Goal: Task Accomplishment & Management: Complete application form

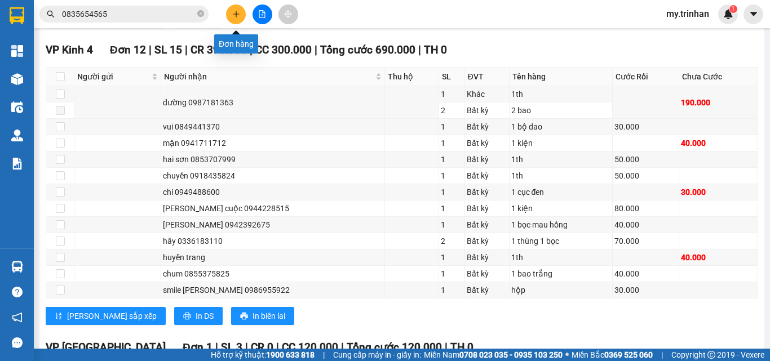
click at [228, 15] on button at bounding box center [236, 15] width 20 height 20
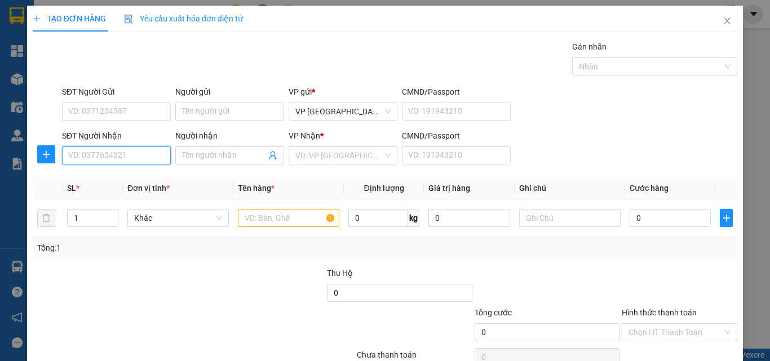
click at [100, 155] on input "SĐT Người Nhận" at bounding box center [116, 156] width 109 height 18
type input "0944555771"
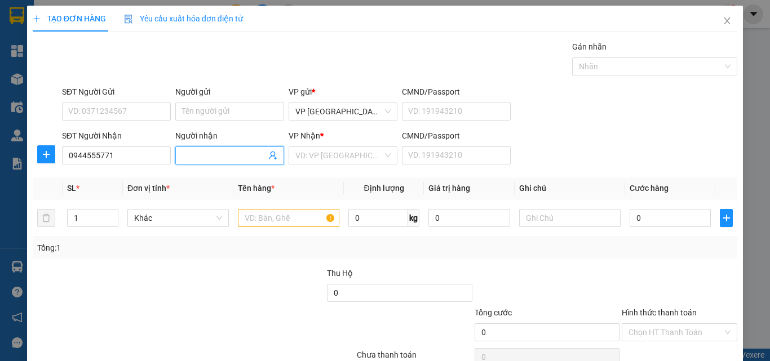
click at [189, 154] on input "Người nhận" at bounding box center [224, 155] width 84 height 12
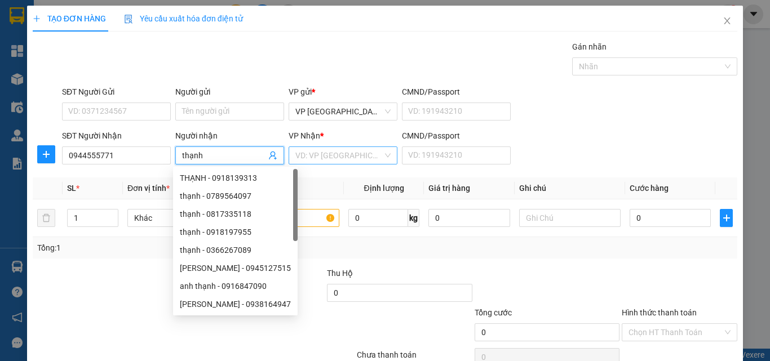
type input "thạnh"
click at [311, 151] on input "search" at bounding box center [338, 155] width 87 height 17
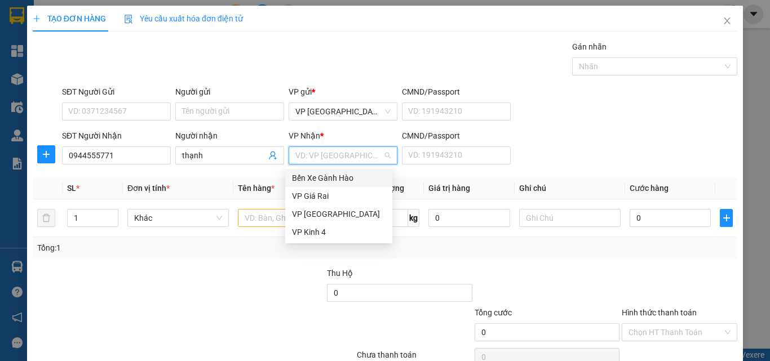
click at [328, 179] on div "Bến Xe Gành Hào" at bounding box center [339, 178] width 94 height 12
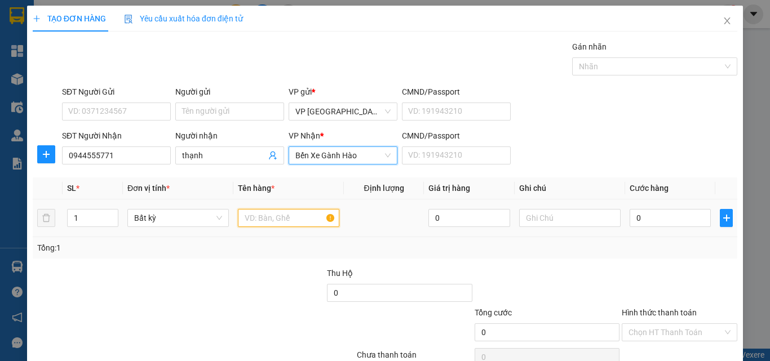
click at [257, 220] on input "text" at bounding box center [288, 218] width 101 height 18
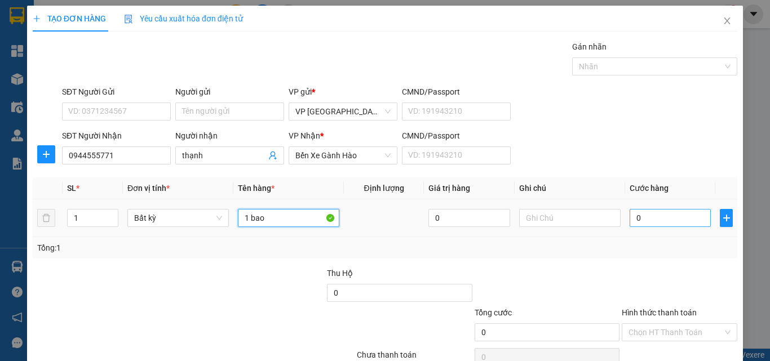
type input "1 bao"
click at [649, 226] on input "0" at bounding box center [670, 218] width 81 height 18
type input "5"
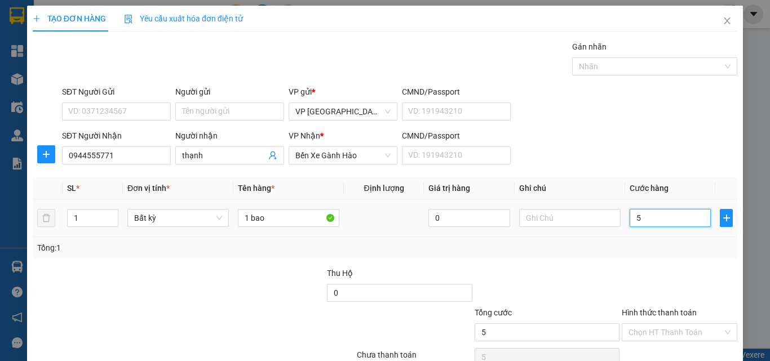
type input "50"
type input "50.000"
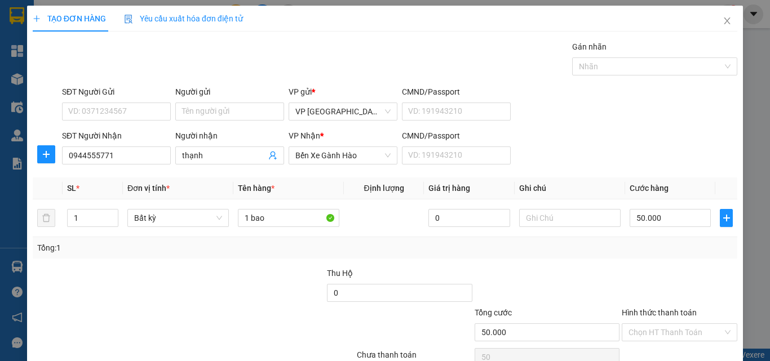
type input "50.000"
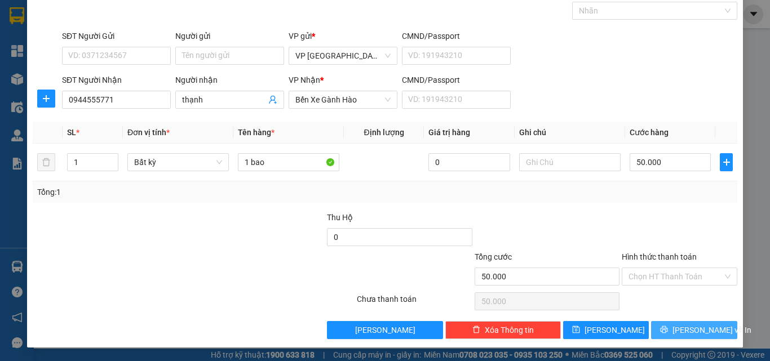
click at [682, 329] on span "[PERSON_NAME] và In" at bounding box center [712, 330] width 79 height 12
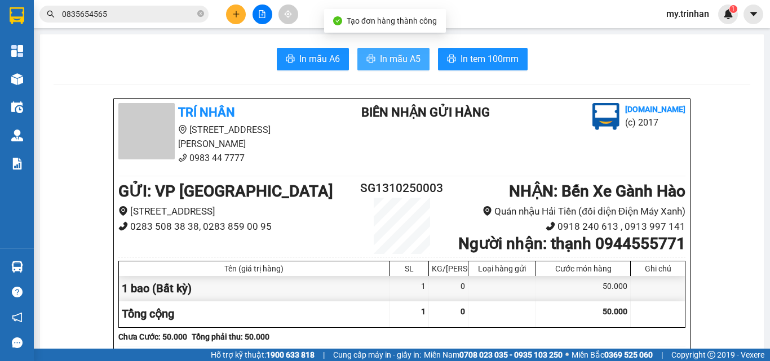
click at [399, 61] on span "In mẫu A5" at bounding box center [400, 59] width 41 height 14
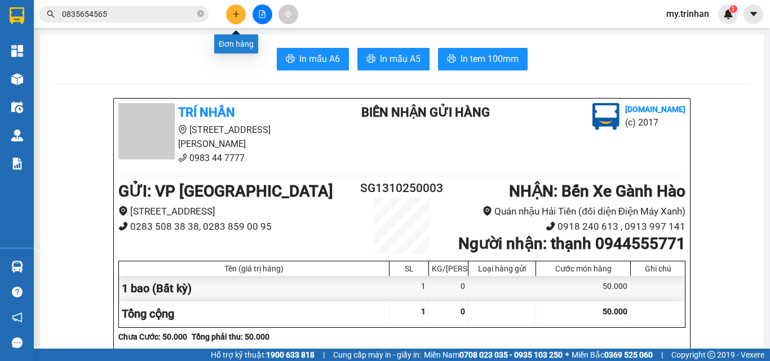
click at [238, 15] on icon "plus" at bounding box center [236, 14] width 8 height 8
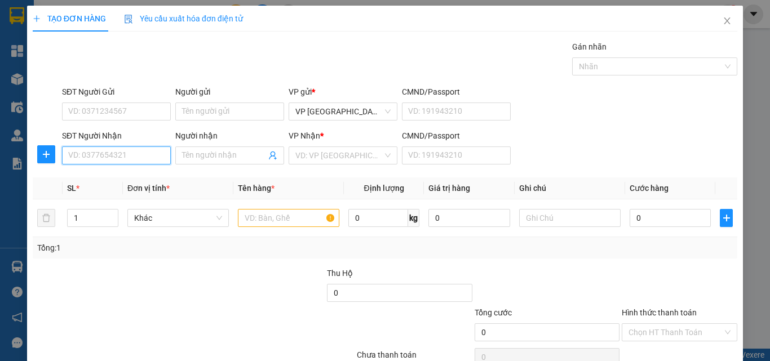
click at [89, 157] on input "SĐT Người Nhận" at bounding box center [116, 156] width 109 height 18
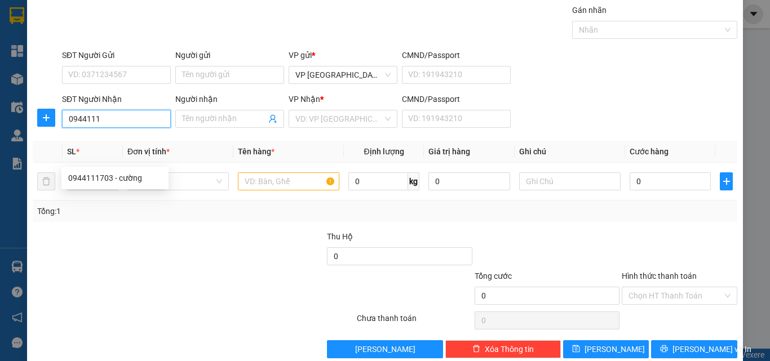
scroll to position [56, 0]
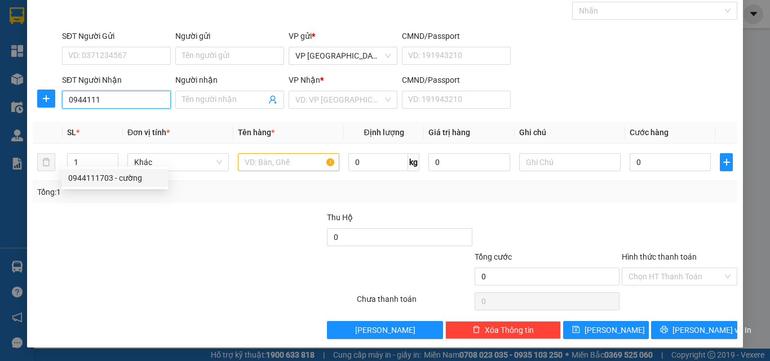
drag, startPoint x: 108, startPoint y: 181, endPoint x: 92, endPoint y: 174, distance: 17.4
click at [108, 181] on div "0944111703 - cường" at bounding box center [115, 178] width 94 height 12
type input "0944111703"
type input "cường"
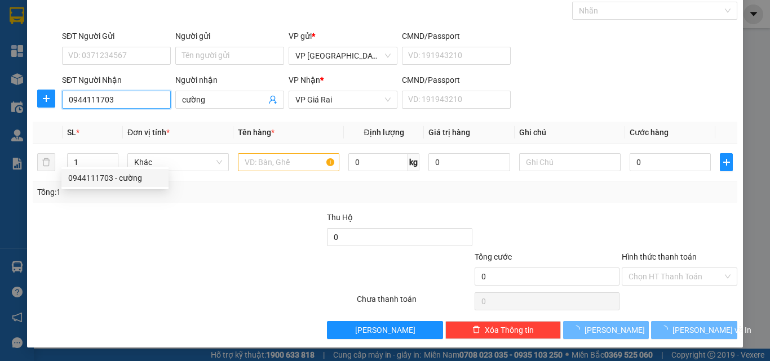
type input "30.000"
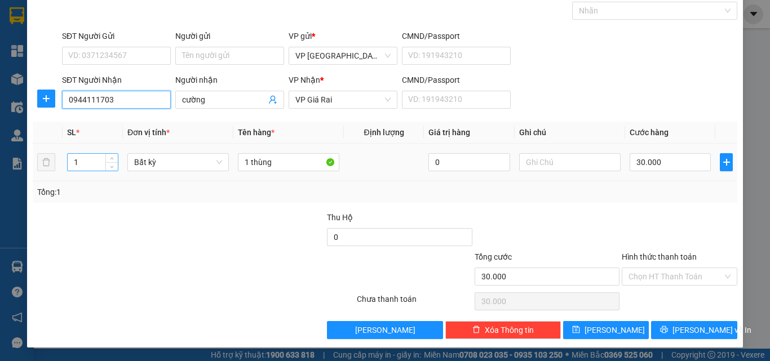
type input "0944111703"
drag, startPoint x: 79, startPoint y: 163, endPoint x: 69, endPoint y: 163, distance: 10.1
click at [69, 163] on input "1" at bounding box center [93, 162] width 50 height 17
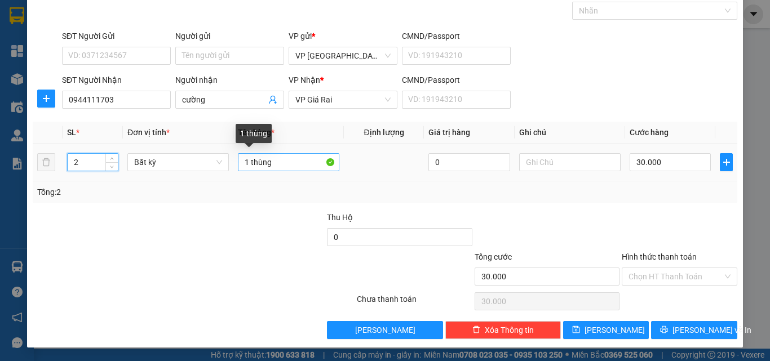
type input "2"
click at [282, 166] on input "1 thùng" at bounding box center [288, 162] width 101 height 18
type input "0"
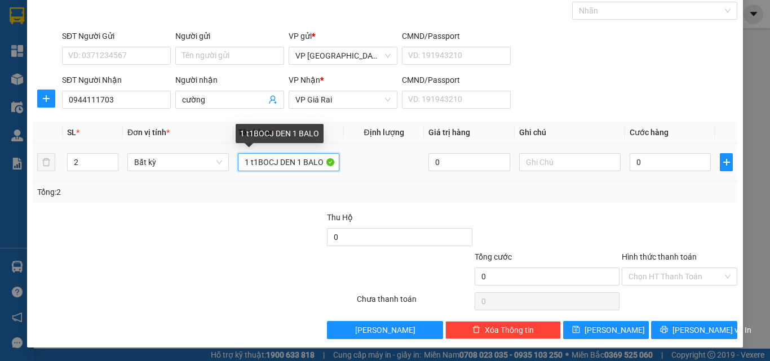
click at [273, 167] on input "1 t1BOCJ DEN 1 BALO" at bounding box center [288, 162] width 101 height 18
click at [254, 163] on input "1 t1BOC DEN 1 BALO" at bounding box center [288, 162] width 101 height 18
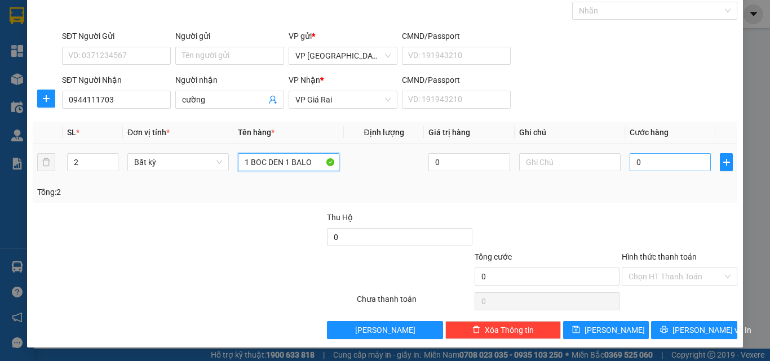
type input "1 BOC DEN 1 BALO"
click at [644, 166] on input "0" at bounding box center [670, 162] width 81 height 18
type input "7"
type input "70"
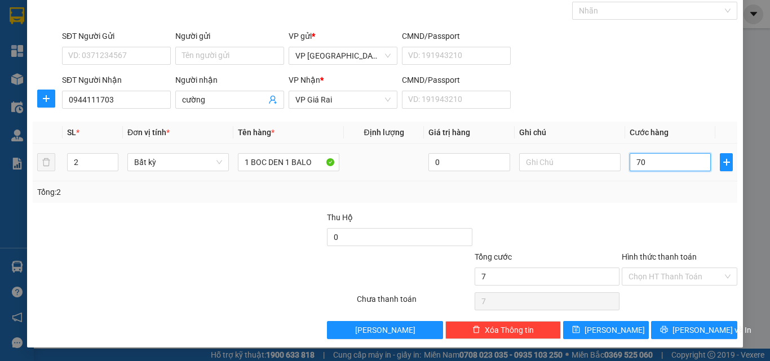
type input "70"
click at [656, 213] on div at bounding box center [680, 230] width 118 height 39
type input "70.000"
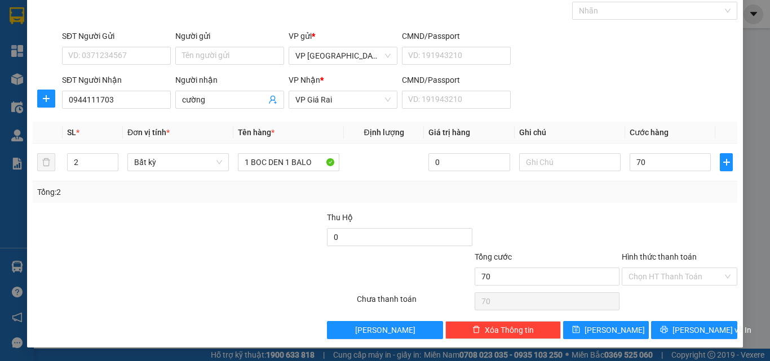
type input "70.000"
click at [666, 278] on input "Hình thức thanh toán" at bounding box center [676, 276] width 94 height 17
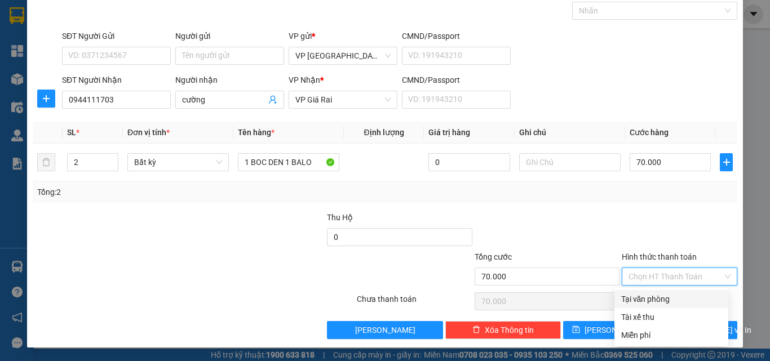
click at [661, 294] on div "Tại văn phòng" at bounding box center [671, 299] width 100 height 12
type input "0"
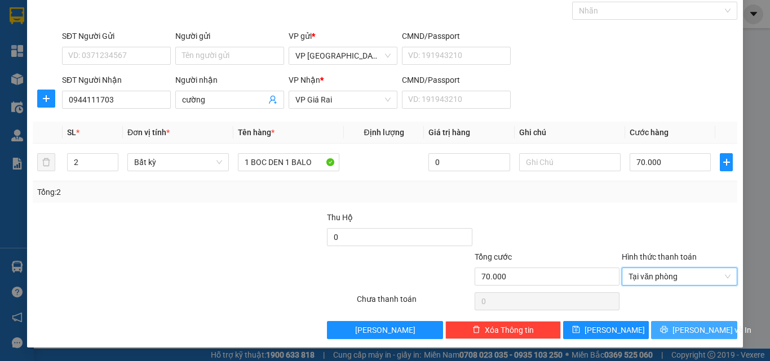
click at [673, 329] on button "[PERSON_NAME] và In" at bounding box center [694, 330] width 86 height 18
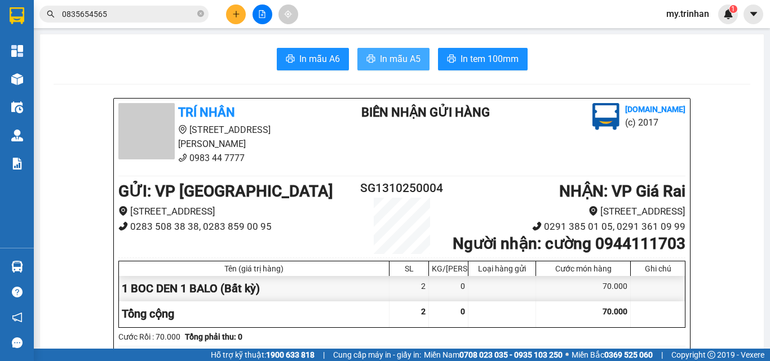
click at [385, 62] on span "In mẫu A5" at bounding box center [400, 59] width 41 height 14
click at [234, 9] on button at bounding box center [236, 15] width 20 height 20
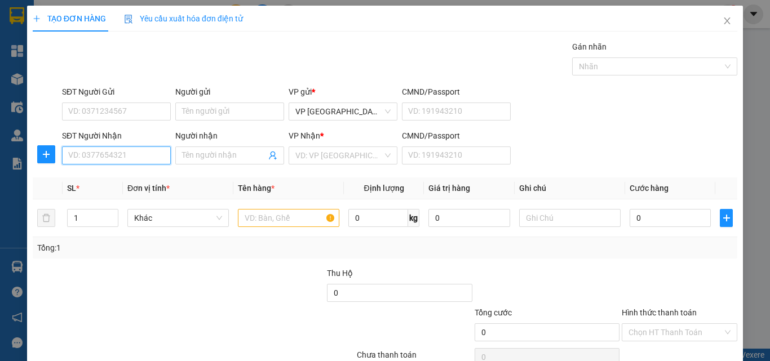
click at [133, 157] on input "SĐT Người Nhận" at bounding box center [116, 156] width 109 height 18
type input "0913603945"
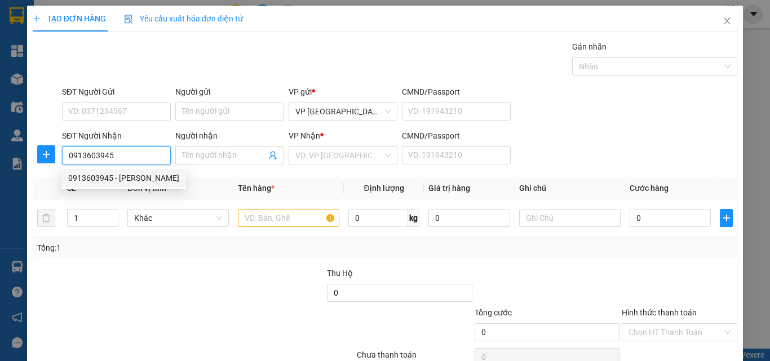
click at [149, 177] on div "0913603945 - [PERSON_NAME]" at bounding box center [123, 178] width 111 height 12
type input "[PERSON_NAME]"
type input "80.000"
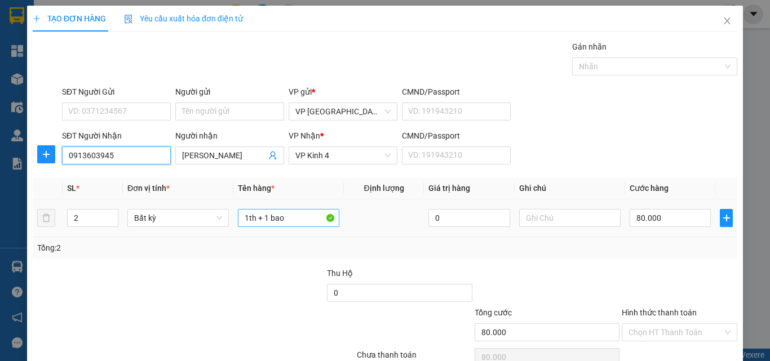
type input "0913603945"
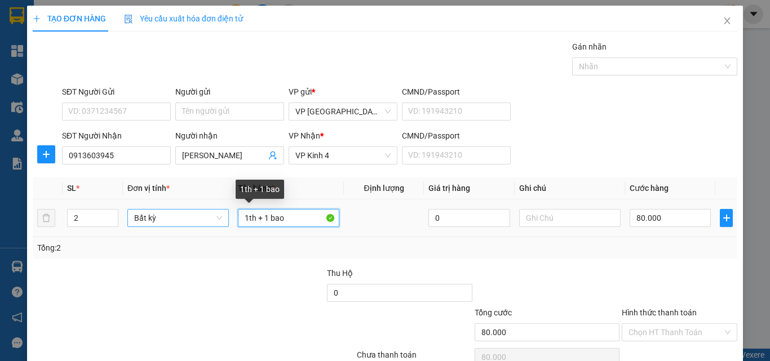
drag, startPoint x: 286, startPoint y: 221, endPoint x: 224, endPoint y: 221, distance: 62.6
click at [224, 221] on tr "2 Bất kỳ 1th + 1 bao 0 80.000" at bounding box center [385, 219] width 705 height 38
type input "1TH"
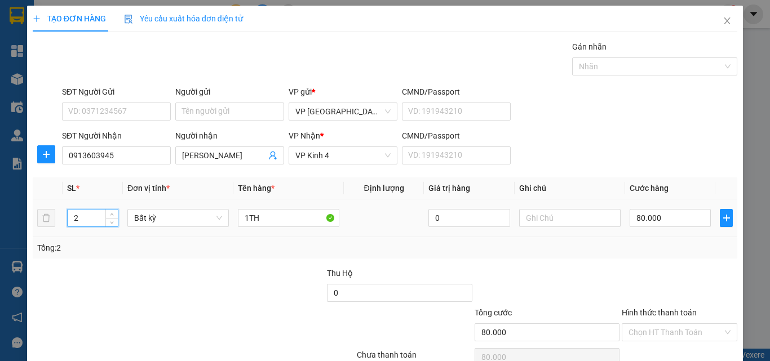
drag, startPoint x: 82, startPoint y: 218, endPoint x: 61, endPoint y: 218, distance: 20.3
click at [61, 218] on tr "2 Bất kỳ 1TH 0 80.000" at bounding box center [385, 219] width 705 height 38
type input "1"
click at [646, 213] on input "80.000" at bounding box center [670, 218] width 81 height 18
type input "0"
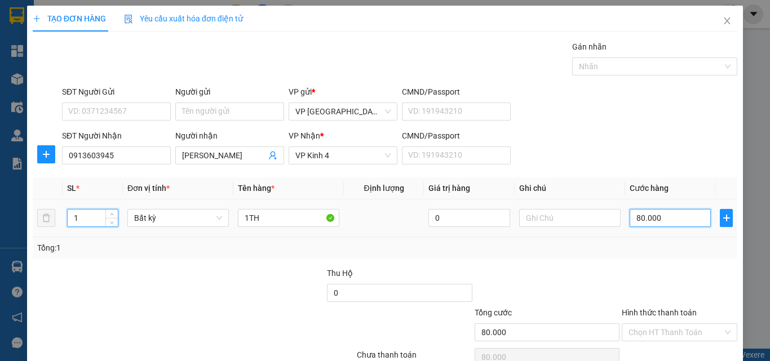
type input "0"
type input "4"
type input "04"
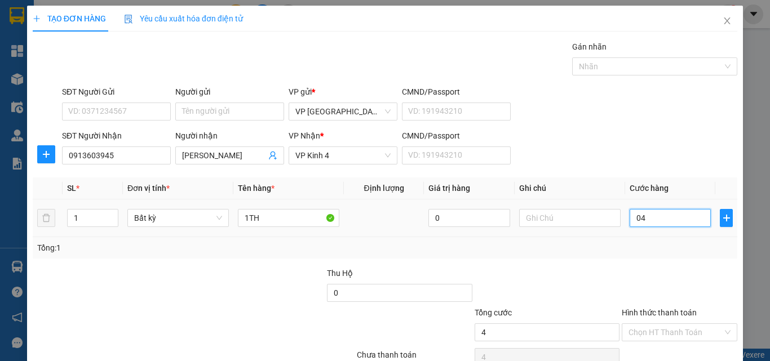
type input "40"
type input "040"
type input "40.000"
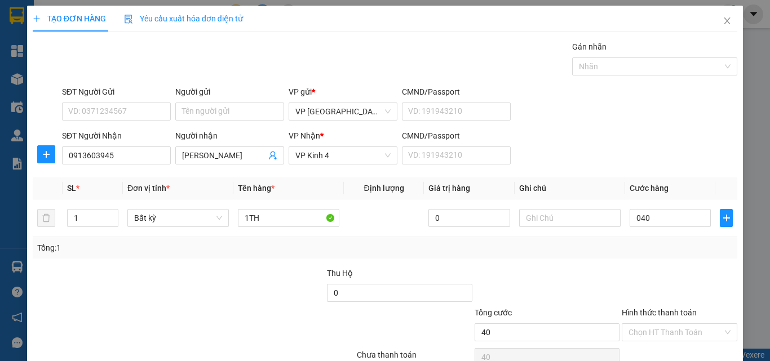
type input "40.000"
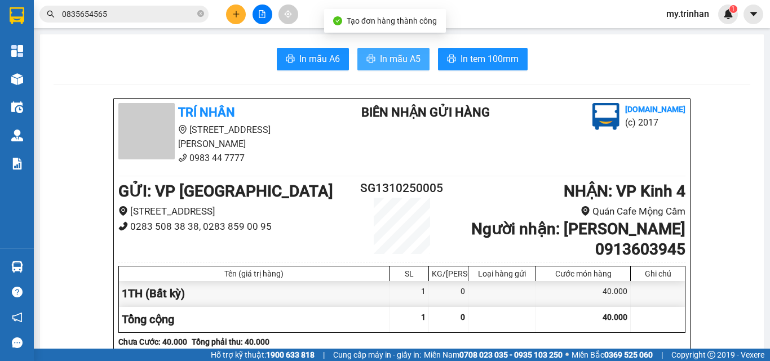
click at [395, 61] on span "In mẫu A5" at bounding box center [400, 59] width 41 height 14
click at [240, 16] on icon "plus" at bounding box center [236, 14] width 8 height 8
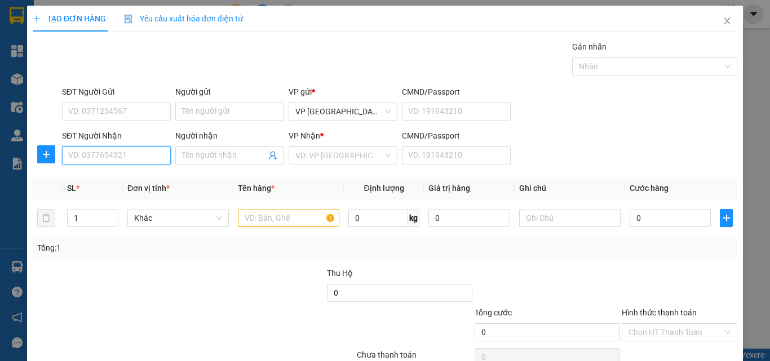
click at [117, 157] on input "SĐT Người Nhận" at bounding box center [116, 156] width 109 height 18
type input "0949551085"
click at [85, 177] on div "0949551085 - trân" at bounding box center [115, 178] width 94 height 12
type input "trân"
type input "40.000"
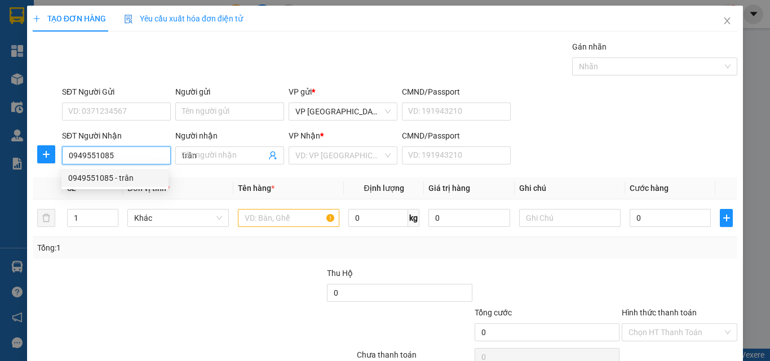
type input "40.000"
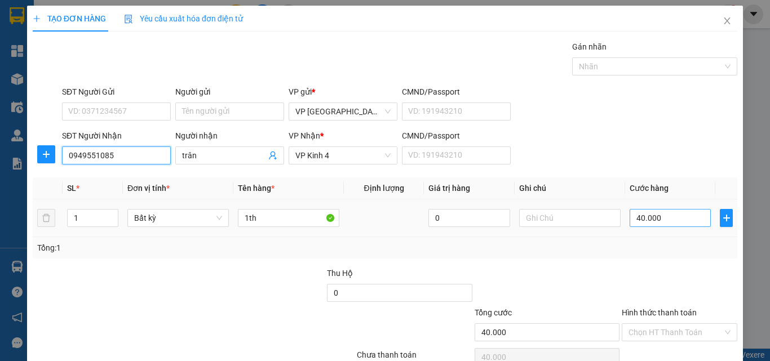
type input "0949551085"
click at [668, 215] on input "40.000" at bounding box center [670, 218] width 81 height 18
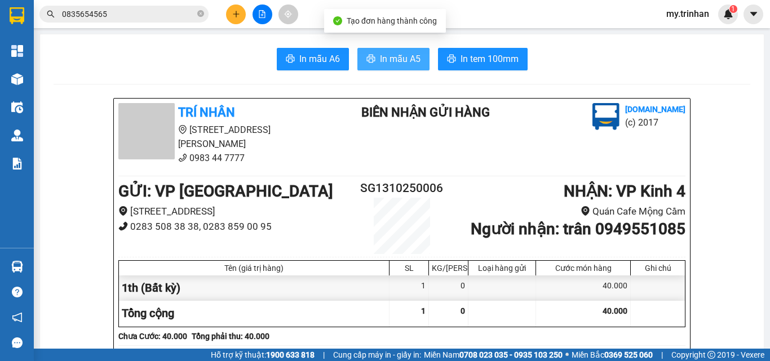
click at [408, 61] on span "In mẫu A5" at bounding box center [400, 59] width 41 height 14
click at [246, 16] on div at bounding box center [262, 15] width 85 height 20
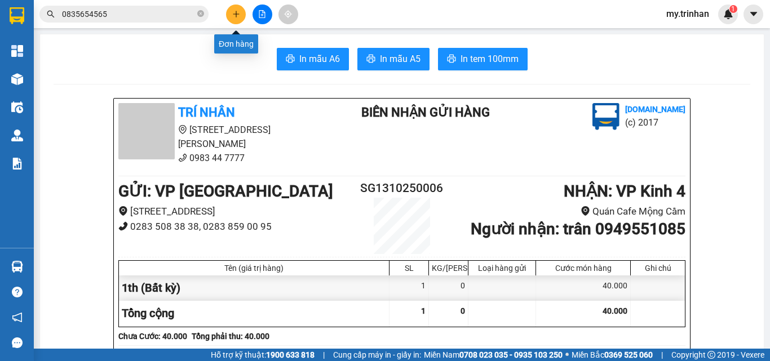
click at [244, 16] on button at bounding box center [236, 15] width 20 height 20
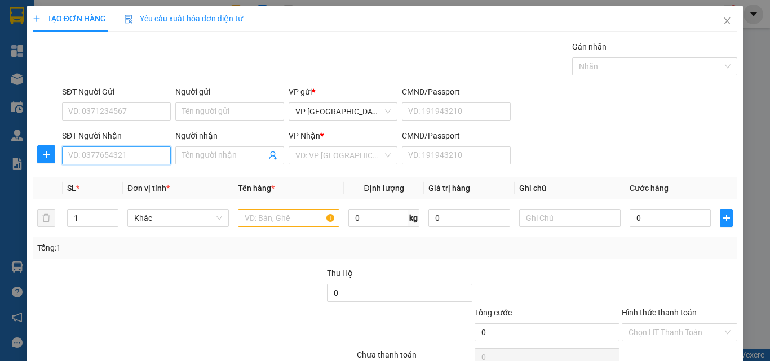
click at [124, 157] on input "SĐT Người Nhận" at bounding box center [116, 156] width 109 height 18
click at [209, 156] on input "Người nhận" at bounding box center [224, 155] width 84 height 12
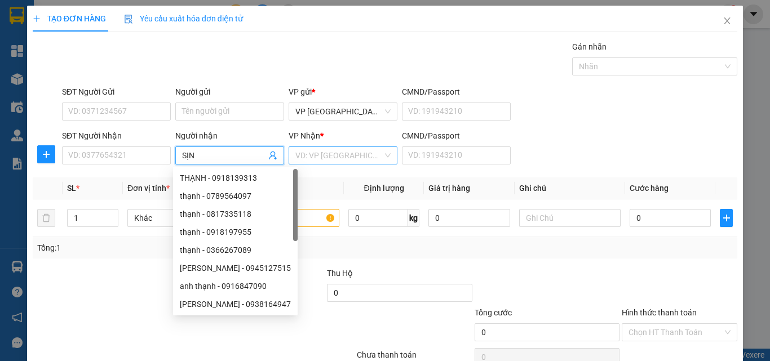
type input "SỊN"
click at [343, 153] on input "search" at bounding box center [338, 155] width 87 height 17
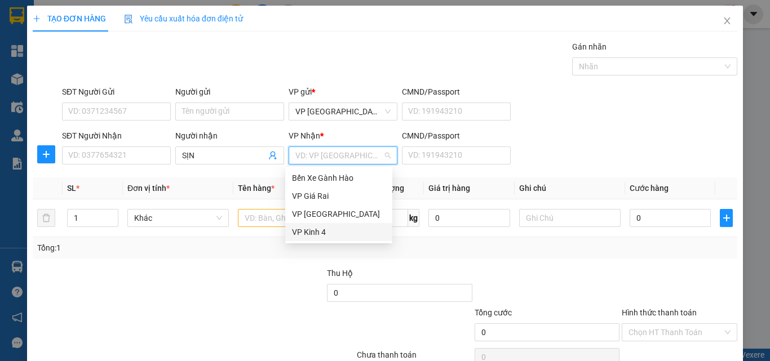
click at [307, 231] on div "VP Kinh 4" at bounding box center [339, 232] width 94 height 12
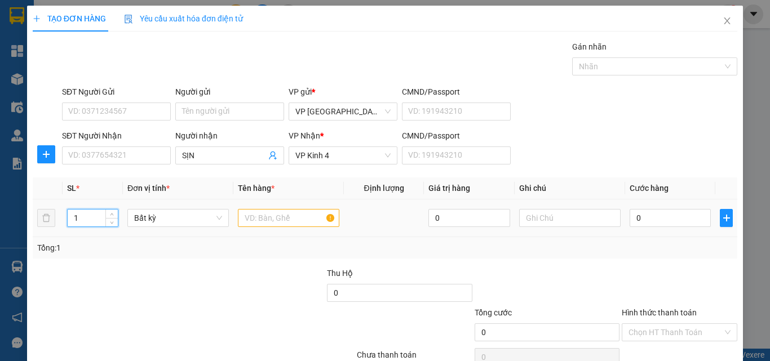
drag, startPoint x: 66, startPoint y: 224, endPoint x: 59, endPoint y: 224, distance: 6.8
click at [59, 224] on tr "1 Bất kỳ 0 0" at bounding box center [385, 219] width 705 height 38
type input "2"
click at [290, 221] on input "text" at bounding box center [288, 218] width 101 height 18
type input "2TH"
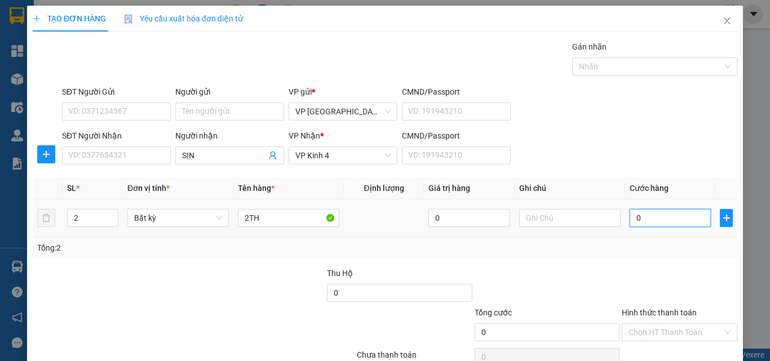
click at [666, 218] on input "0" at bounding box center [670, 218] width 81 height 18
type input "6"
type input "60"
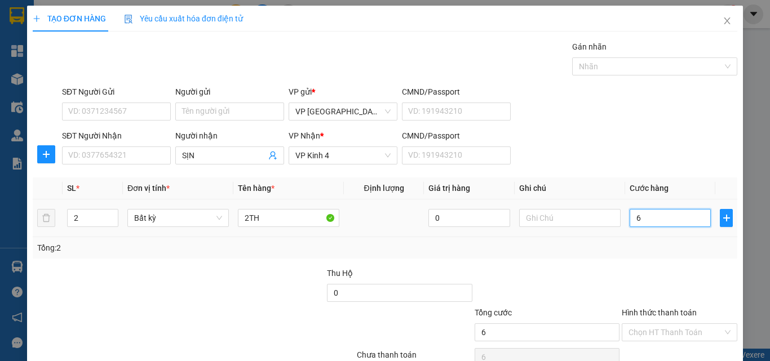
type input "60"
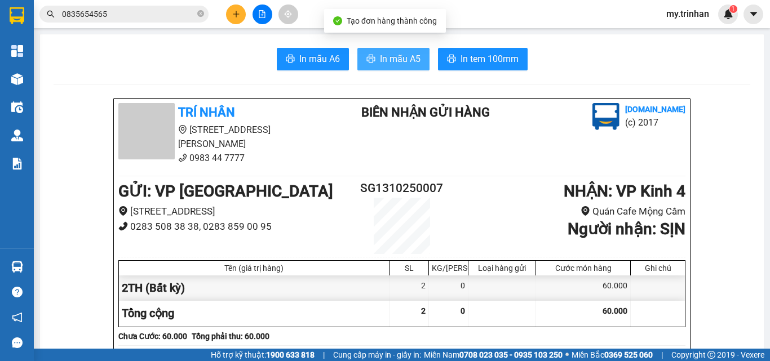
click at [391, 60] on span "In mẫu A5" at bounding box center [400, 59] width 41 height 14
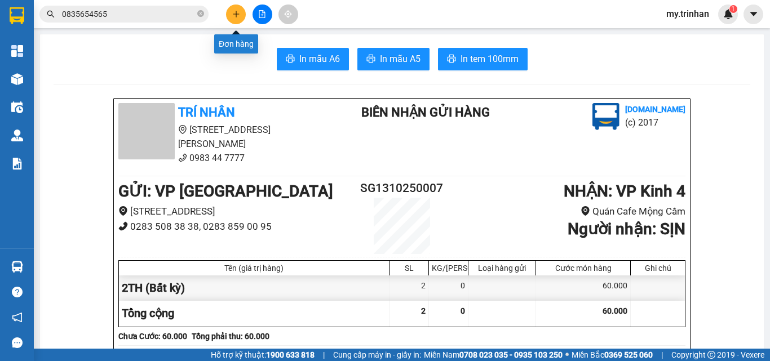
click at [236, 16] on icon "plus" at bounding box center [236, 14] width 1 height 6
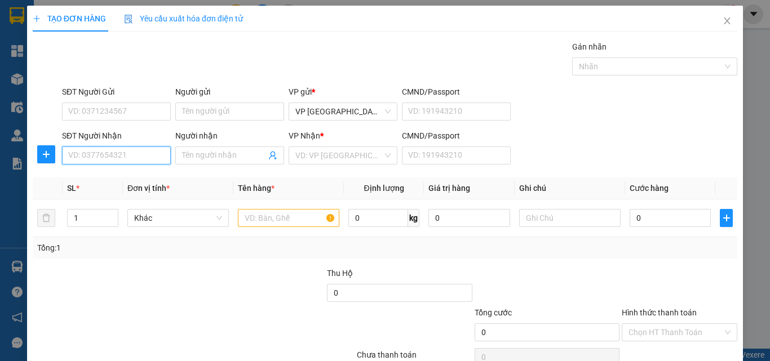
click at [122, 161] on input "SĐT Người Nhận" at bounding box center [116, 156] width 109 height 18
type input "0915202464"
click at [118, 176] on div "0915202464 - thiên" at bounding box center [115, 178] width 94 height 12
type input "thiên"
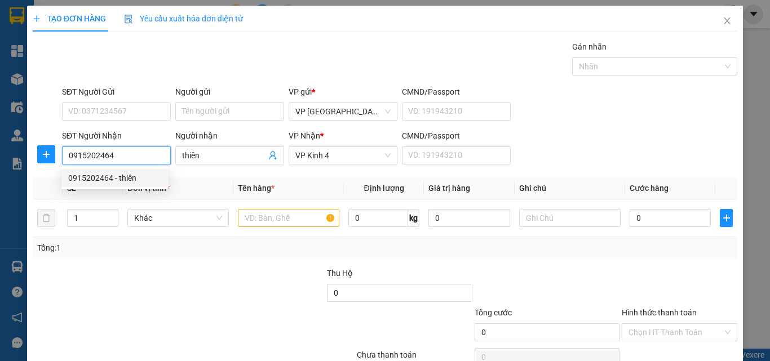
type input "30.000"
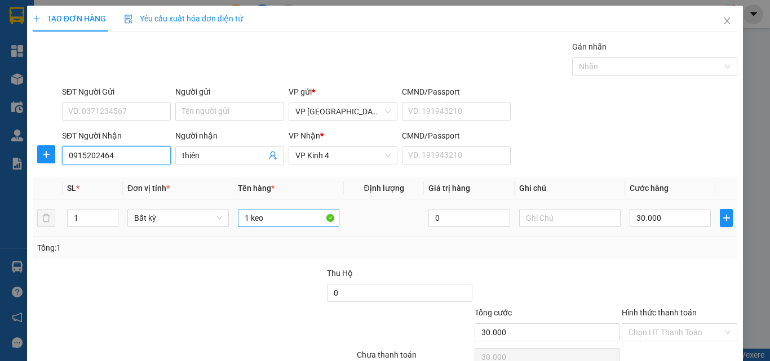
type input "0915202464"
click at [268, 218] on input "1 keo" at bounding box center [288, 218] width 101 height 18
type input "1 TH NHỎ"
click at [657, 228] on div "30.000" at bounding box center [670, 218] width 81 height 23
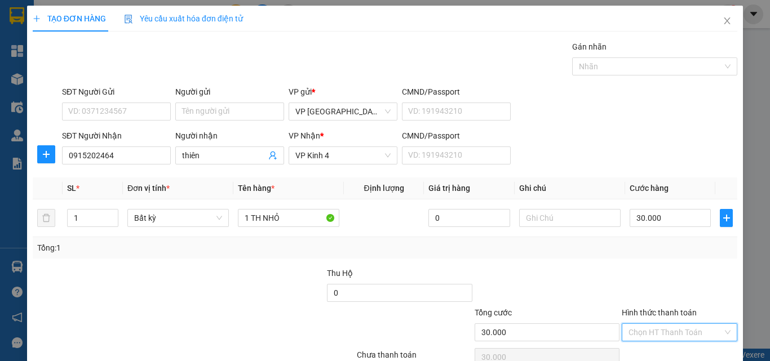
click at [666, 324] on input "Hình thức thanh toán" at bounding box center [676, 332] width 94 height 17
click at [660, 349] on div "Tại văn phòng" at bounding box center [671, 355] width 100 height 12
type input "30.000"
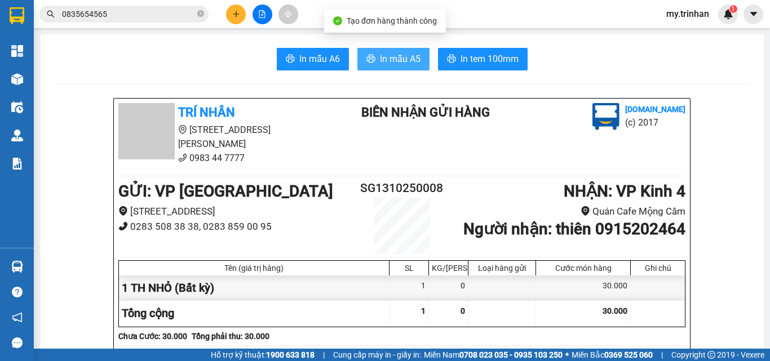
click at [380, 61] on span "In mẫu A5" at bounding box center [400, 59] width 41 height 14
click at [244, 15] on button at bounding box center [236, 15] width 20 height 20
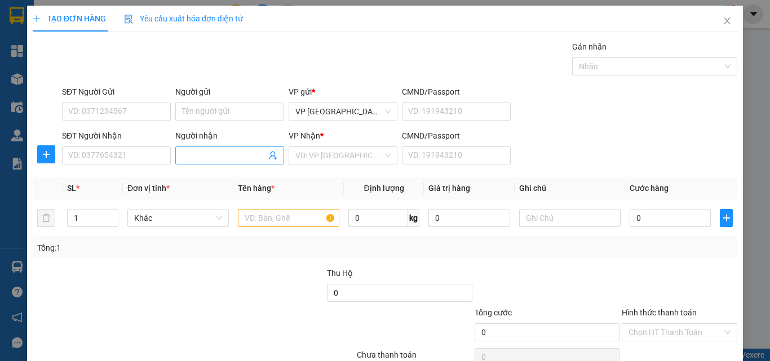
click at [216, 153] on input "Người nhận" at bounding box center [224, 155] width 84 height 12
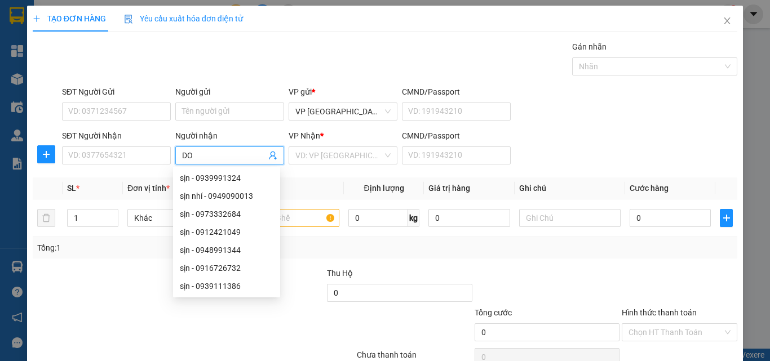
type input "D"
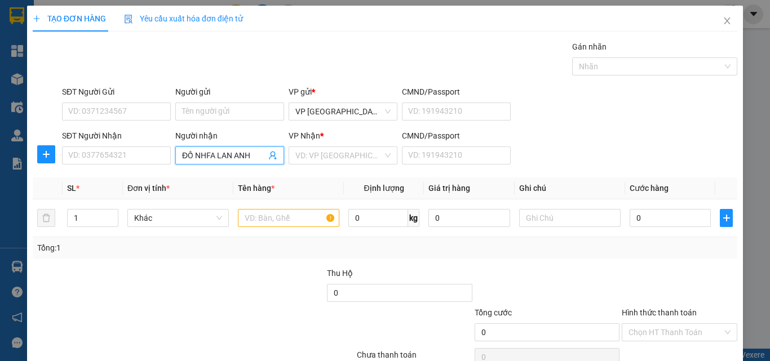
click at [214, 157] on input "ĐỒ NHFA LAN ANH" at bounding box center [224, 155] width 84 height 12
type input "ĐỒ NHÀ LAN ANH"
click at [347, 160] on input "search" at bounding box center [338, 155] width 87 height 17
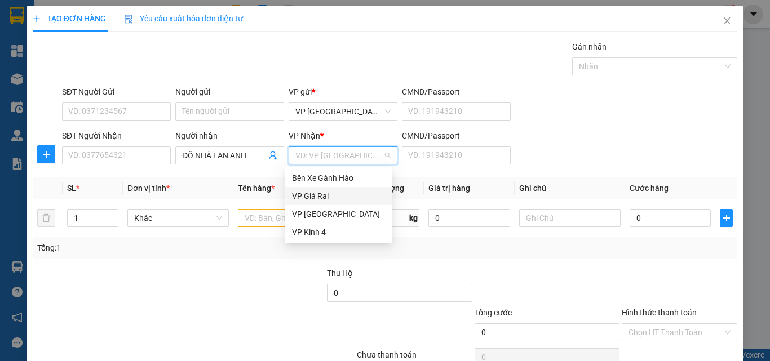
drag, startPoint x: 304, startPoint y: 212, endPoint x: 307, endPoint y: 197, distance: 15.6
click at [307, 197] on div "Bến Xe Gành Hào VP Giá Rai VP [GEOGRAPHIC_DATA] VP Kinh 4" at bounding box center [338, 205] width 107 height 72
click at [307, 197] on div "VP Giá Rai" at bounding box center [339, 196] width 94 height 12
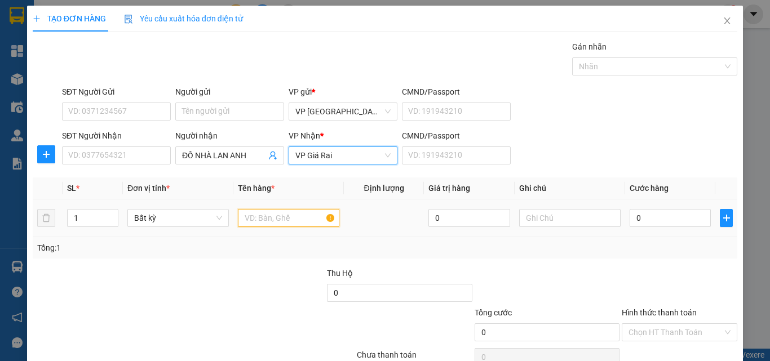
click at [255, 218] on input "text" at bounding box center [288, 218] width 101 height 18
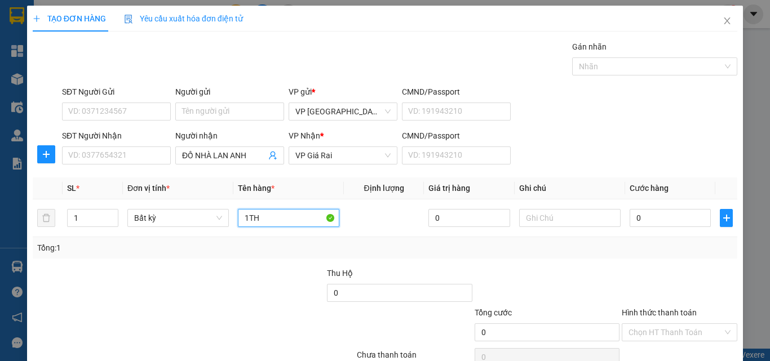
type input "1TH"
click at [670, 324] on input "Hình thức thanh toán" at bounding box center [676, 332] width 94 height 17
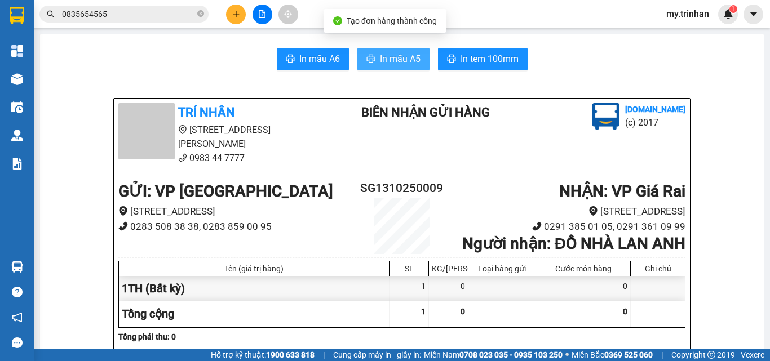
click at [388, 63] on span "In mẫu A5" at bounding box center [400, 59] width 41 height 14
click at [238, 14] on icon "plus" at bounding box center [236, 14] width 8 height 8
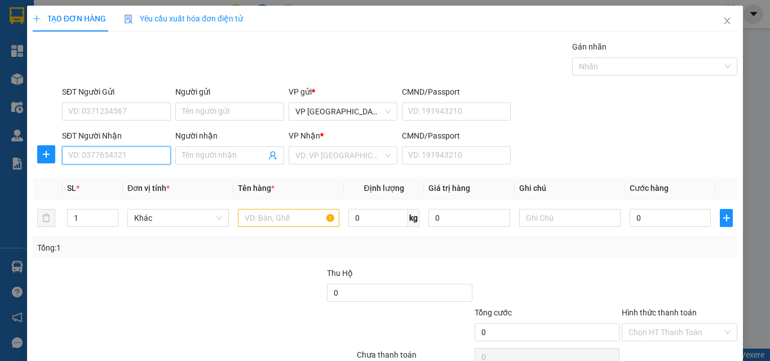
click at [94, 157] on input "SĐT Người Nhận" at bounding box center [116, 156] width 109 height 18
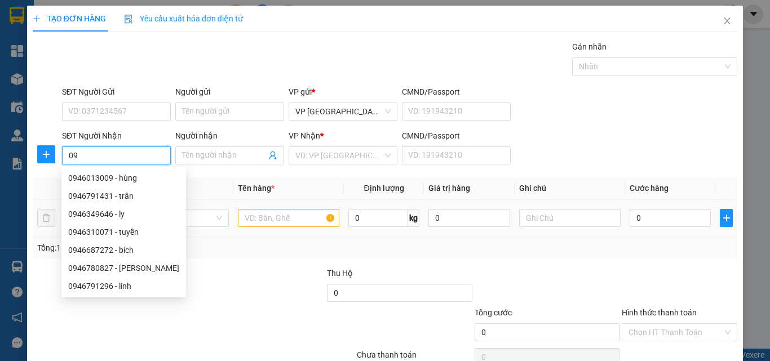
type input "0"
click at [279, 215] on input "text" at bounding box center [288, 218] width 101 height 18
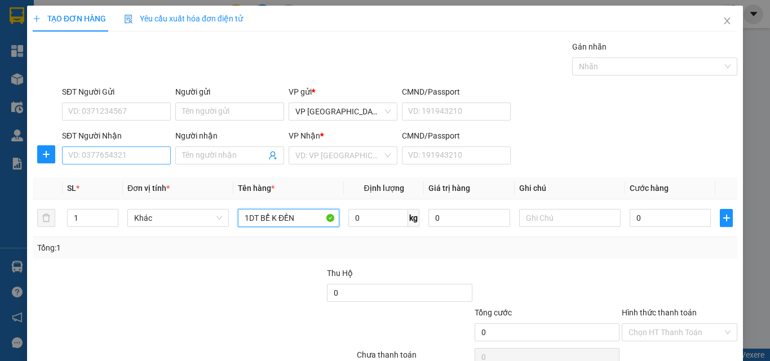
type input "1DT BỂ K ĐỀN"
click at [126, 147] on input "SĐT Người Nhận" at bounding box center [116, 156] width 109 height 18
type input "0947221903"
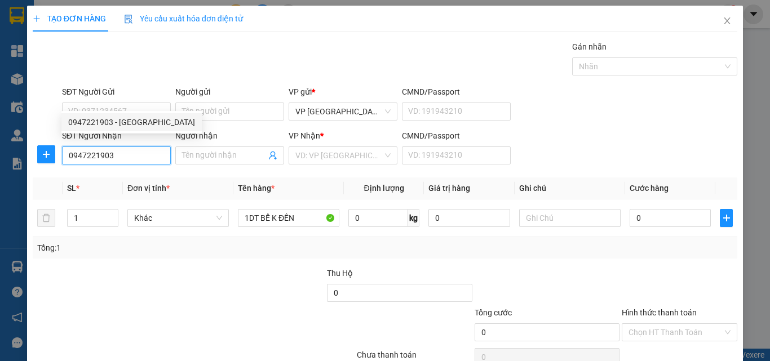
click at [122, 122] on div "0947221903 - [GEOGRAPHIC_DATA]" at bounding box center [131, 122] width 127 height 12
type input "hà"
type input "30.000"
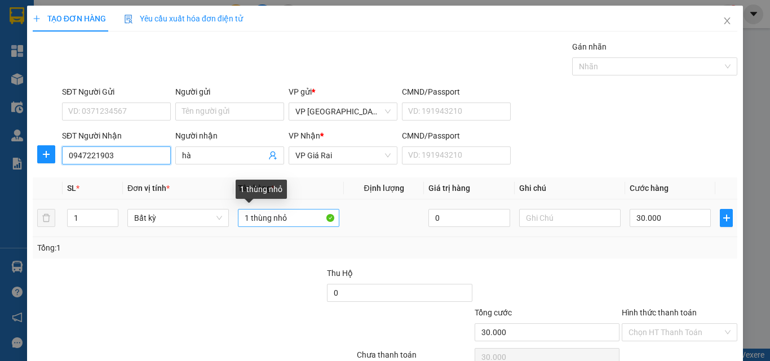
type input "0947221903"
drag, startPoint x: 300, startPoint y: 165, endPoint x: 216, endPoint y: 167, distance: 83.5
click at [216, 200] on tr "1 Bất kỳ 1 thùng nhỏ 0 30.000" at bounding box center [385, 219] width 705 height 38
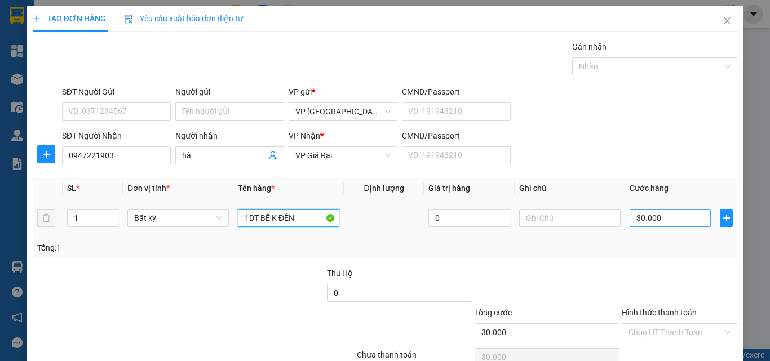
type input "1DT BỂ K ĐỀN"
click at [662, 209] on input "30.000" at bounding box center [670, 218] width 81 height 18
type input "5"
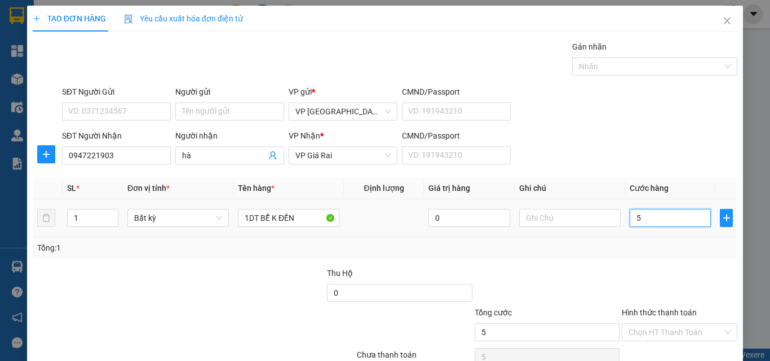
type input "50"
type input "50.000"
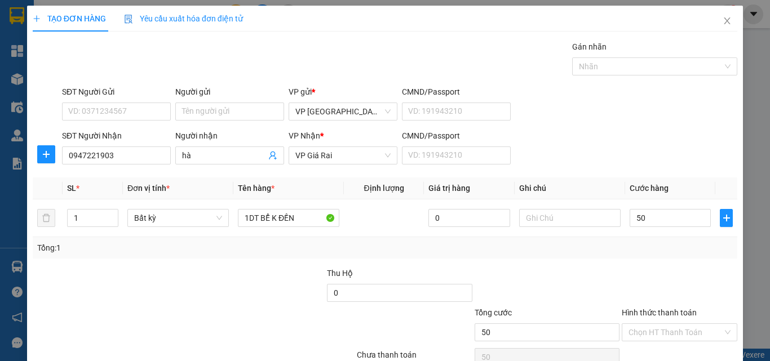
type input "50.000"
click at [660, 324] on input "Hình thức thanh toán" at bounding box center [676, 332] width 94 height 17
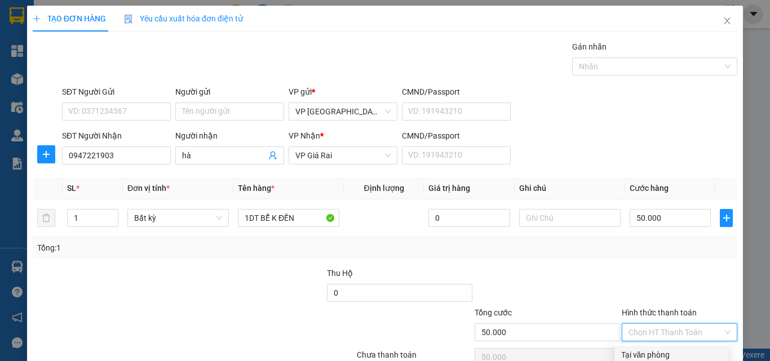
click at [657, 349] on div "Tại văn phòng" at bounding box center [671, 355] width 100 height 12
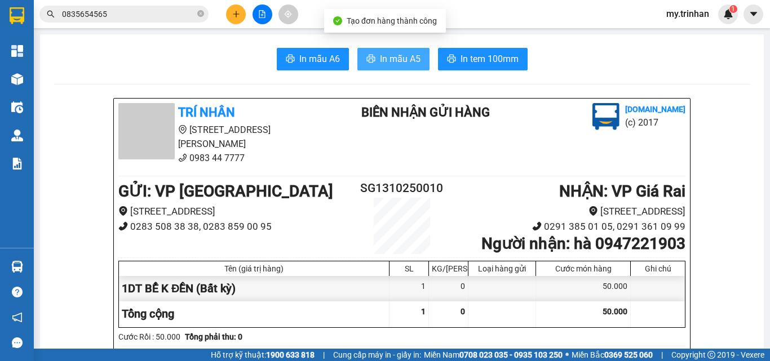
click at [391, 57] on span "In mẫu A5" at bounding box center [400, 59] width 41 height 14
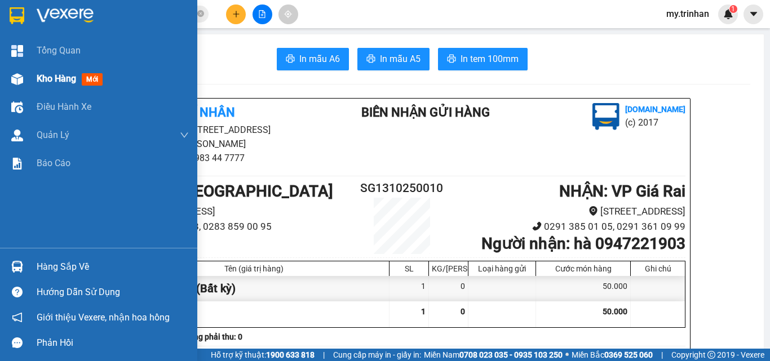
click at [0, 83] on div "Kho hàng mới" at bounding box center [98, 79] width 197 height 28
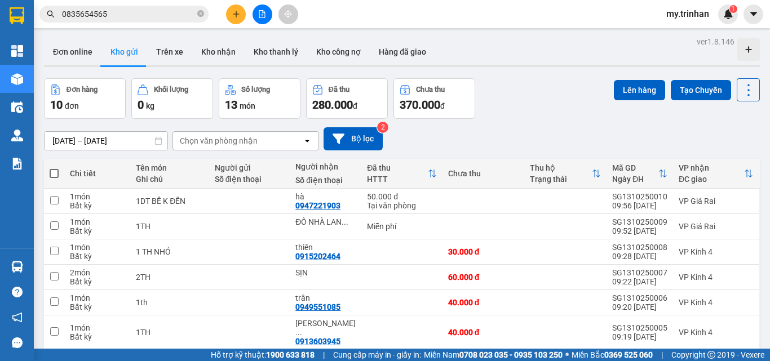
click at [237, 16] on icon "plus" at bounding box center [236, 14] width 8 height 8
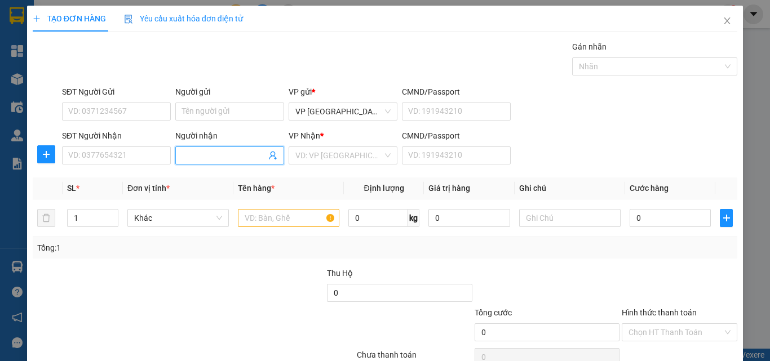
click at [213, 154] on input "Người nhận" at bounding box center [224, 155] width 84 height 12
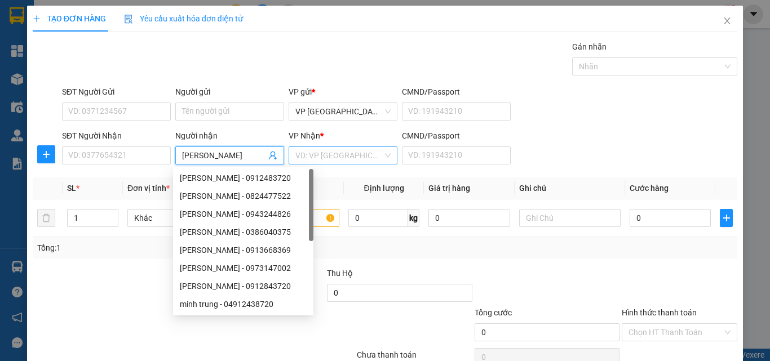
type input "[PERSON_NAME]"
click at [312, 156] on input "search" at bounding box center [338, 155] width 87 height 17
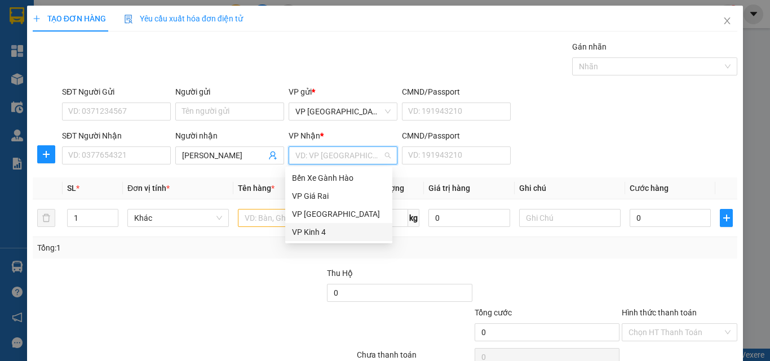
click at [319, 231] on div "VP Kinh 4" at bounding box center [339, 232] width 94 height 12
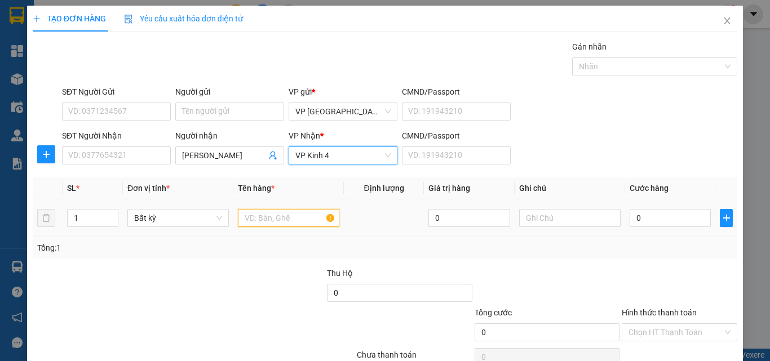
click at [257, 220] on input "text" at bounding box center [288, 218] width 101 height 18
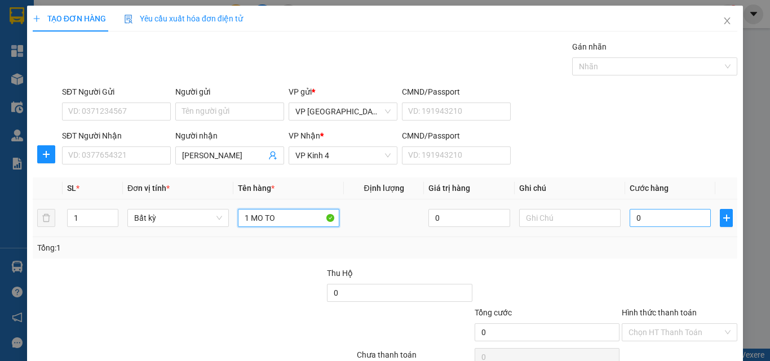
type input "1 MO TO"
click at [665, 216] on input "0" at bounding box center [670, 218] width 81 height 18
type input "4"
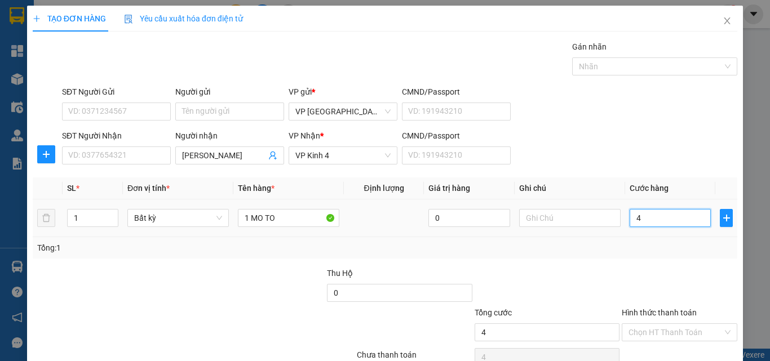
type input "40"
type input "40.000"
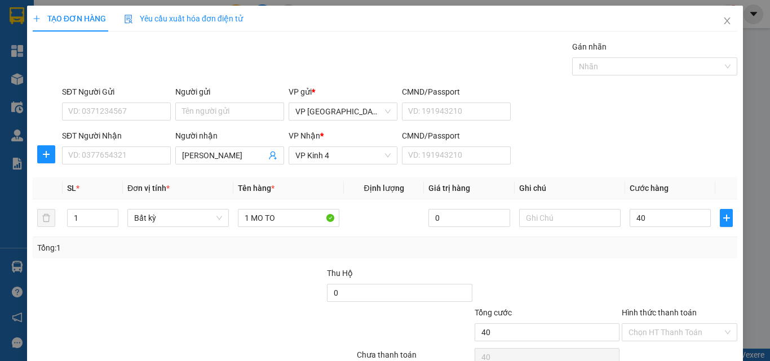
type input "40.000"
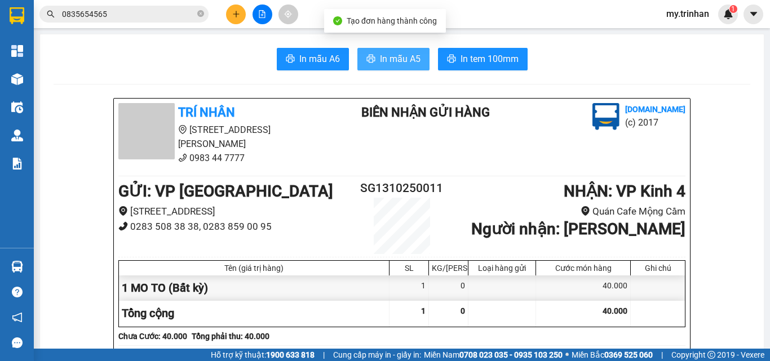
click at [394, 58] on span "In mẫu A5" at bounding box center [400, 59] width 41 height 14
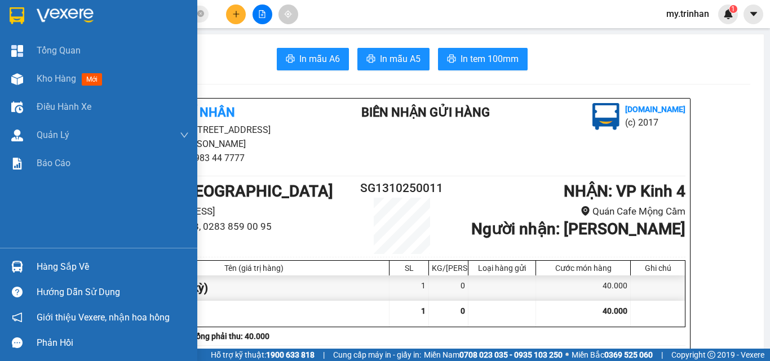
click at [16, 15] on img at bounding box center [17, 15] width 15 height 17
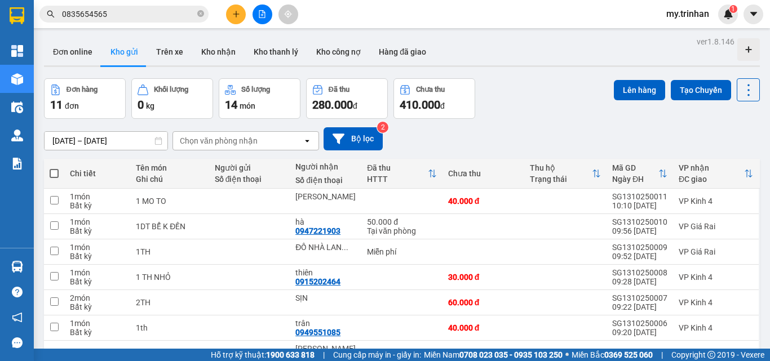
checkbox input "false"
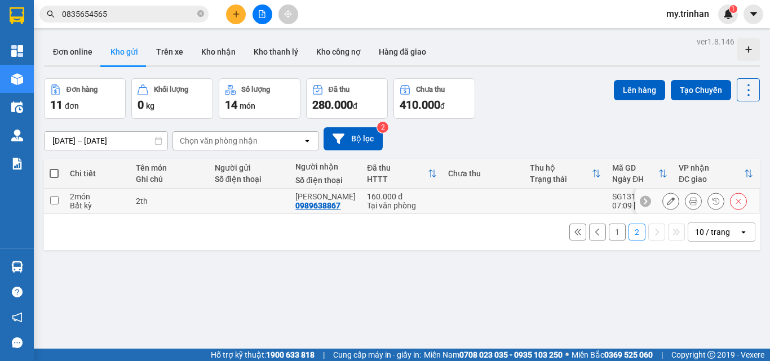
click at [55, 196] on input "checkbox" at bounding box center [54, 200] width 8 height 8
checkbox input "true"
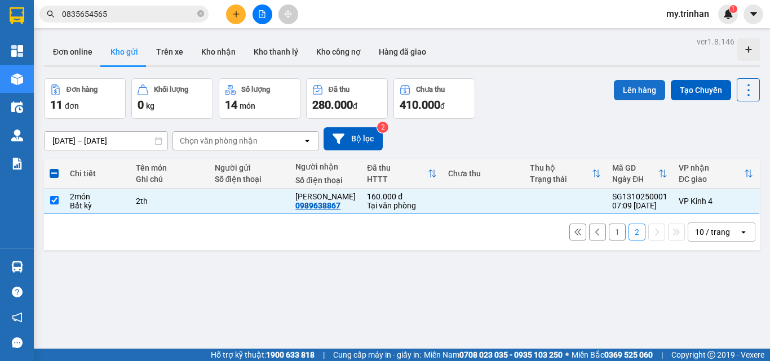
click at [626, 80] on button "Lên hàng" at bounding box center [639, 90] width 51 height 20
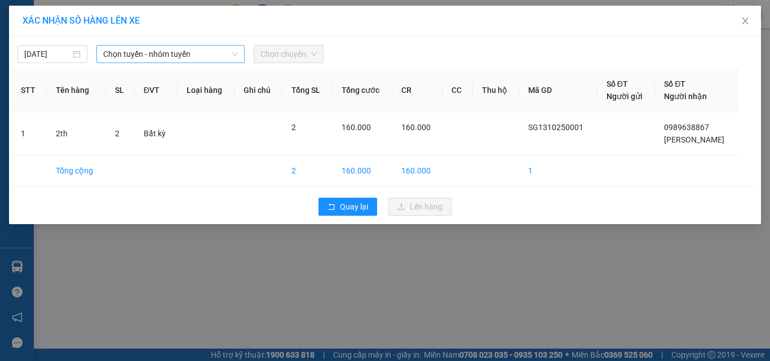
click at [140, 51] on span "Chọn tuyến - nhóm tuyến" at bounding box center [170, 54] width 135 height 17
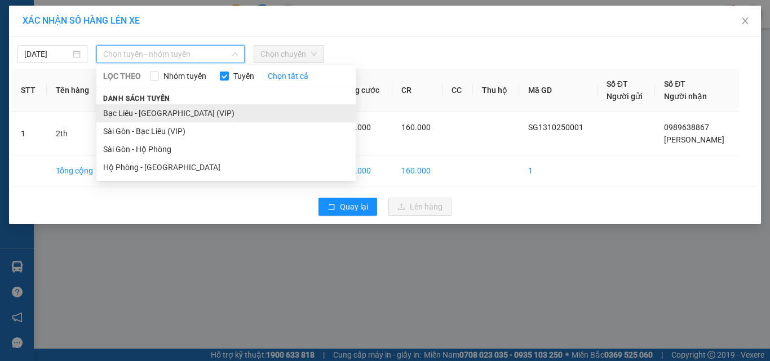
click at [134, 112] on li "Bạc Liêu - [GEOGRAPHIC_DATA] (VIP)" at bounding box center [225, 113] width 259 height 18
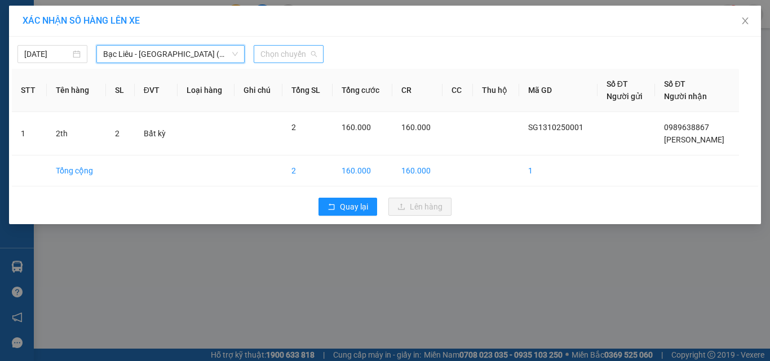
click at [298, 49] on span "Chọn chuyến" at bounding box center [288, 54] width 56 height 17
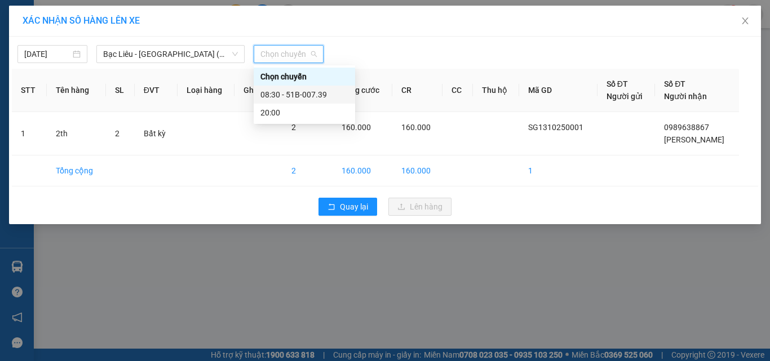
click at [284, 90] on div "08:30 - 51B-007.39" at bounding box center [304, 95] width 88 height 12
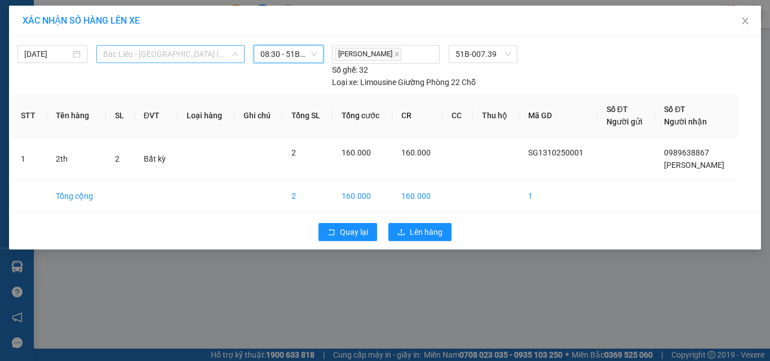
click at [169, 54] on span "Bạc Liêu - [GEOGRAPHIC_DATA] (VIP)" at bounding box center [170, 54] width 135 height 17
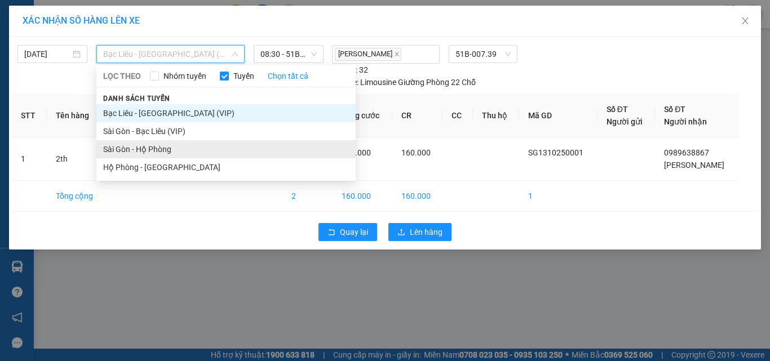
click at [132, 149] on li "Sài Gòn - Hộ Phòng" at bounding box center [225, 149] width 259 height 18
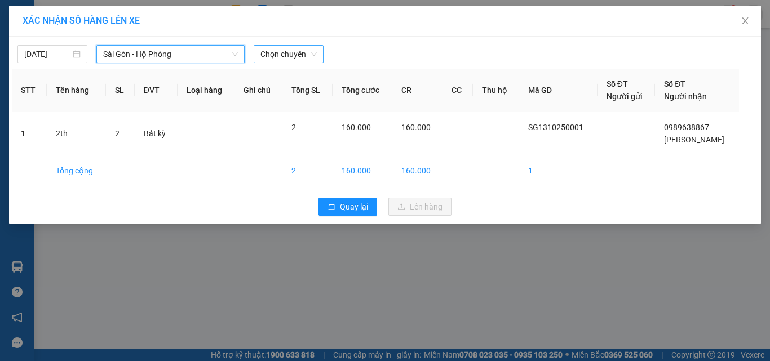
click at [286, 52] on span "Chọn chuyến" at bounding box center [288, 54] width 56 height 17
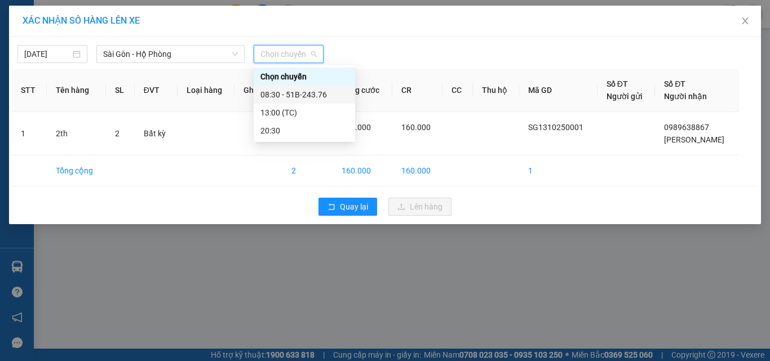
click at [294, 90] on div "08:30 - 51B-243.76" at bounding box center [304, 95] width 88 height 12
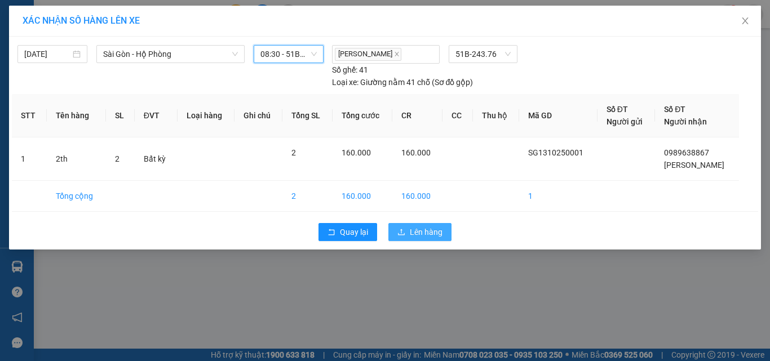
click at [423, 229] on span "Lên hàng" at bounding box center [426, 232] width 33 height 12
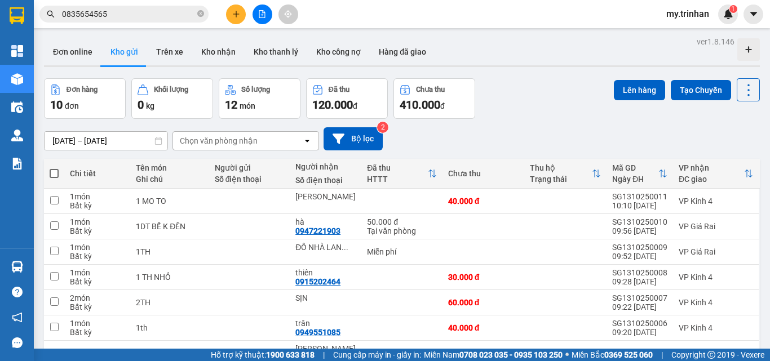
click at [627, 80] on button "Lên hàng" at bounding box center [639, 90] width 51 height 20
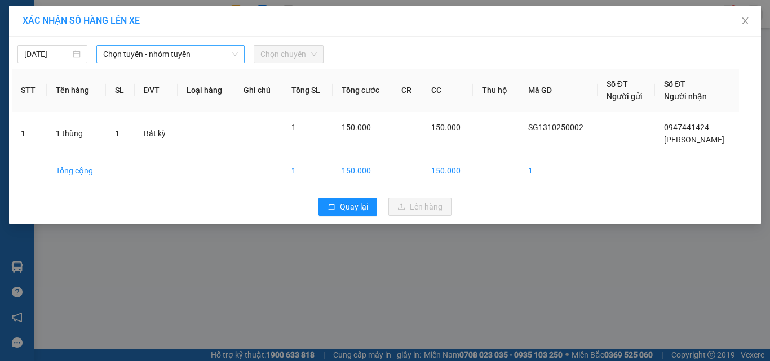
click at [166, 59] on span "Chọn tuyến - nhóm tuyến" at bounding box center [170, 54] width 135 height 17
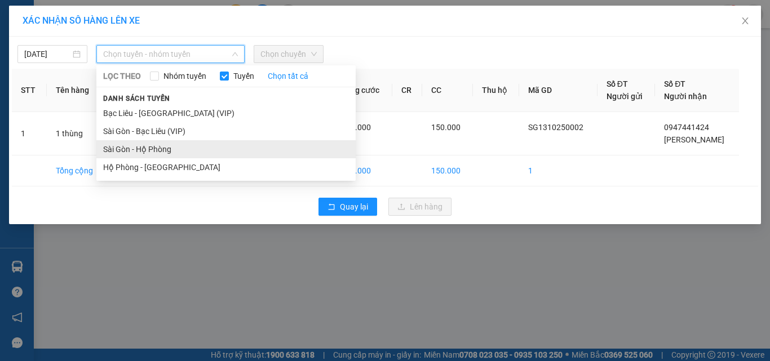
click at [130, 153] on li "Sài Gòn - Hộ Phòng" at bounding box center [225, 149] width 259 height 18
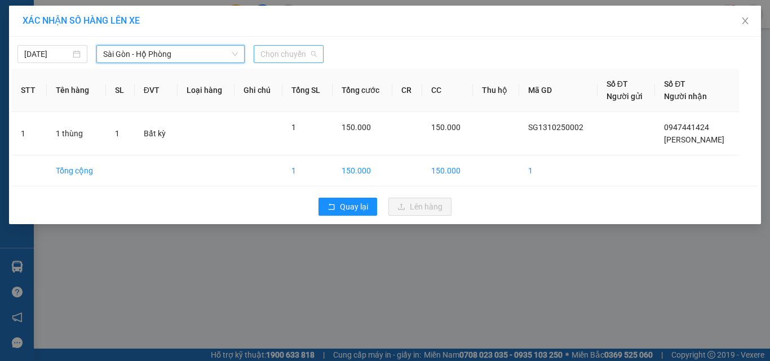
click at [279, 50] on span "Chọn chuyến" at bounding box center [288, 54] width 56 height 17
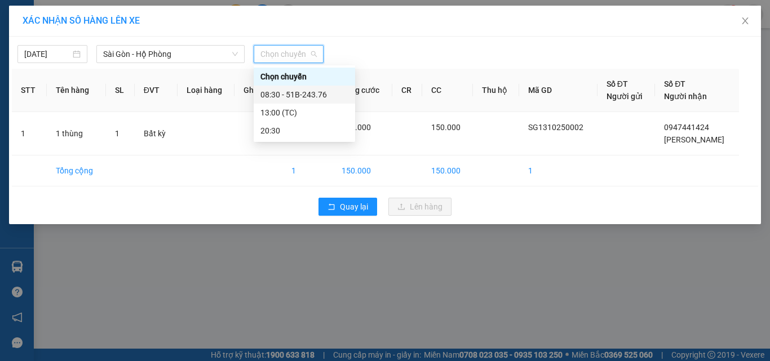
click at [288, 94] on div "08:30 - 51B-243.76" at bounding box center [304, 95] width 88 height 12
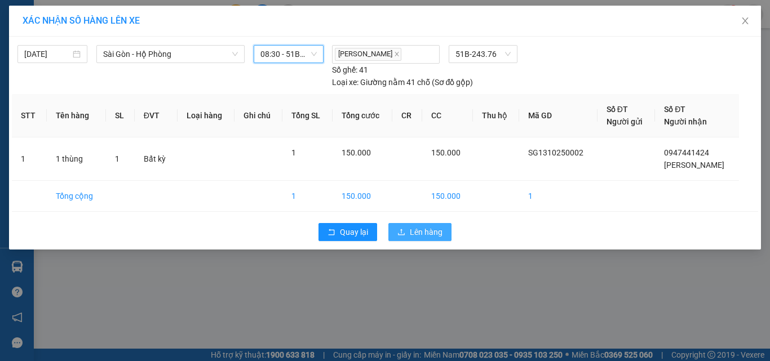
click at [430, 233] on span "Lên hàng" at bounding box center [426, 232] width 33 height 12
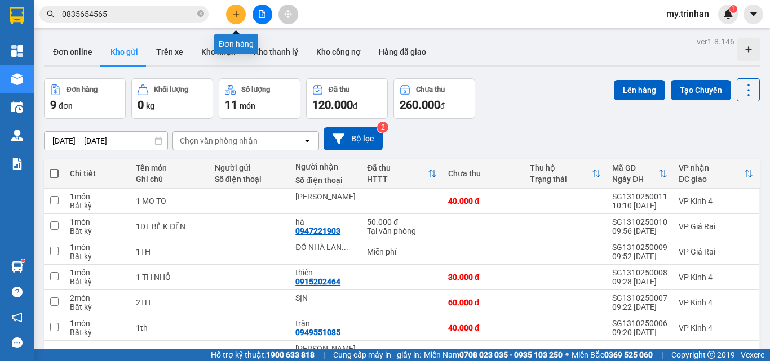
click at [236, 10] on icon "plus" at bounding box center [236, 14] width 8 height 8
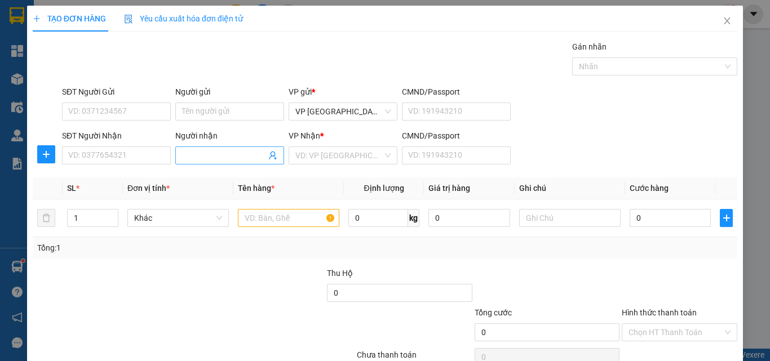
click at [205, 158] on input "Người nhận" at bounding box center [224, 155] width 84 height 12
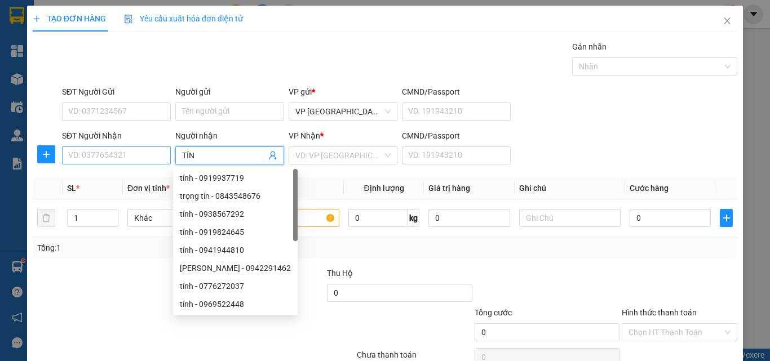
type input "TÍN"
click at [114, 158] on input "SĐT Người Nhận" at bounding box center [116, 156] width 109 height 18
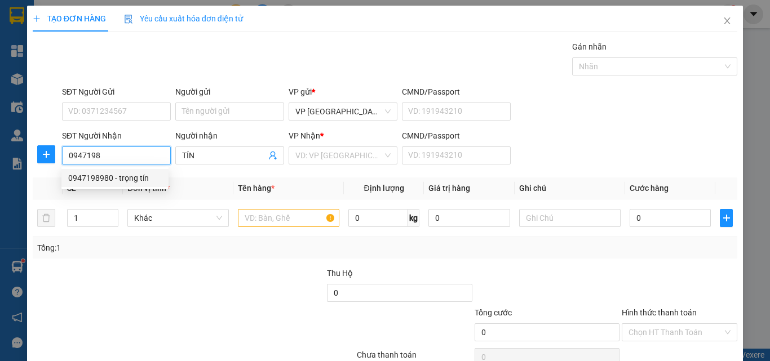
click at [123, 174] on div "0947198980 - trọng tín" at bounding box center [115, 178] width 94 height 12
type input "0947198980"
type input "trọng tín"
type input "80.000"
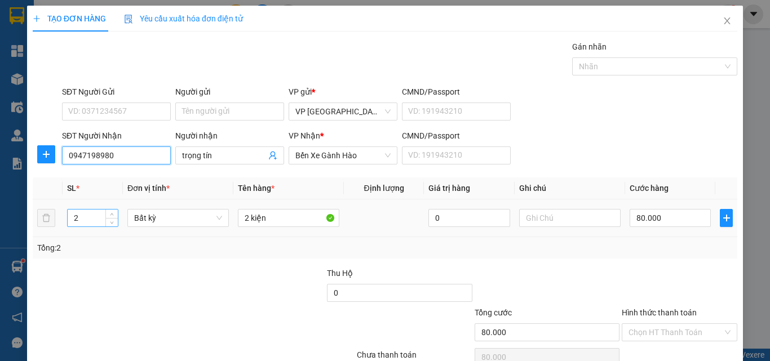
type input "0947198980"
drag, startPoint x: 74, startPoint y: 162, endPoint x: 79, endPoint y: 166, distance: 6.1
click at [79, 210] on input "2" at bounding box center [93, 218] width 50 height 17
type input "3"
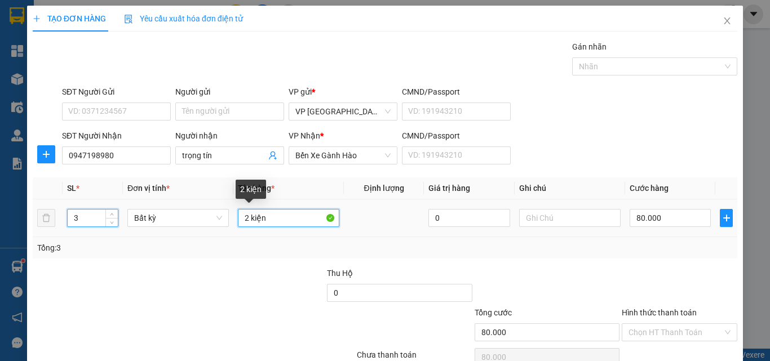
drag, startPoint x: 244, startPoint y: 158, endPoint x: 228, endPoint y: 158, distance: 16.3
click at [228, 200] on tr "3 Bất kỳ 2 kiện 0 80.000" at bounding box center [385, 219] width 705 height 38
type input "0"
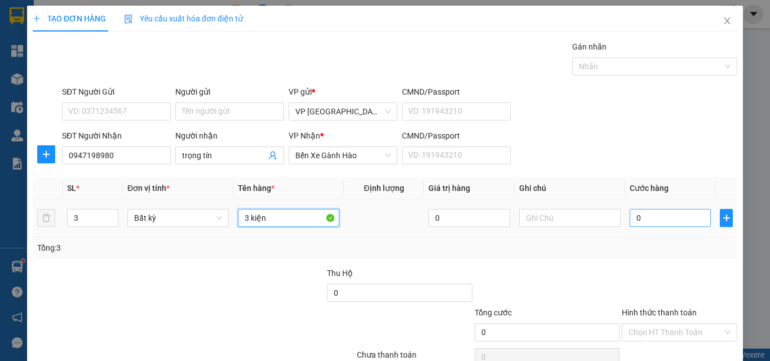
type input "3 kiện"
click at [651, 209] on input "0" at bounding box center [670, 218] width 81 height 18
type input "1"
type input "14"
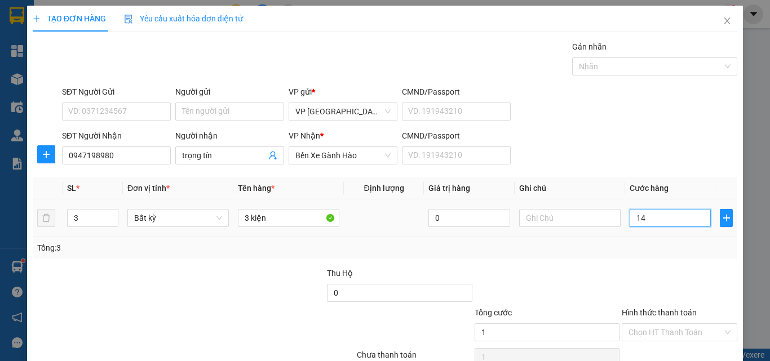
type input "14"
type input "140"
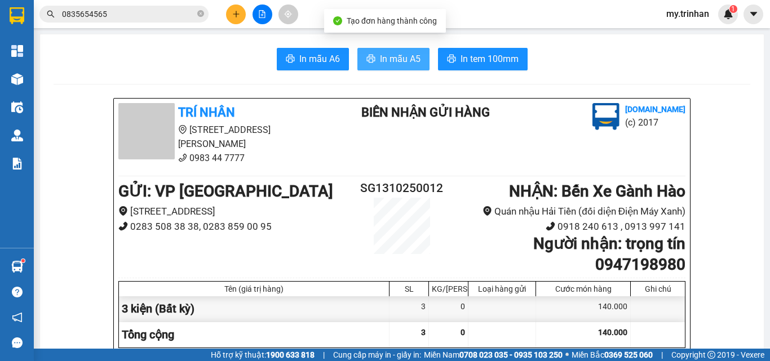
click at [390, 55] on span "In mẫu A5" at bounding box center [400, 59] width 41 height 14
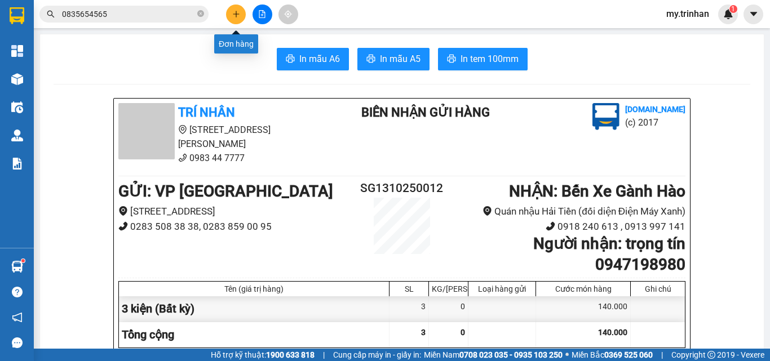
click at [237, 16] on icon "plus" at bounding box center [236, 14] width 8 height 8
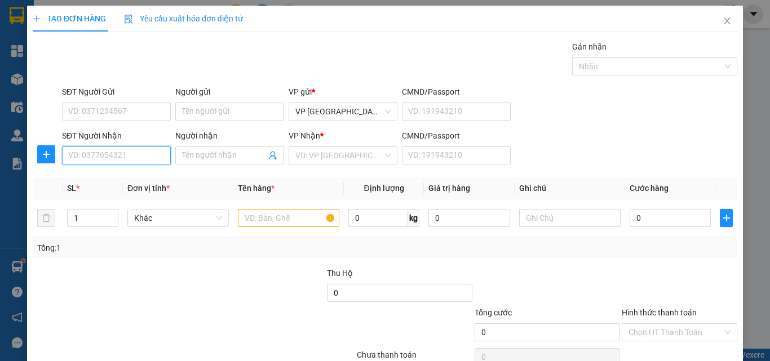
click at [98, 157] on input "SĐT Người Nhận" at bounding box center [116, 156] width 109 height 18
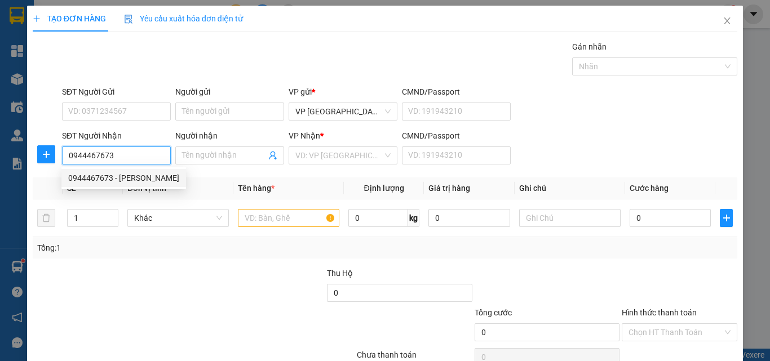
type input "0944467673"
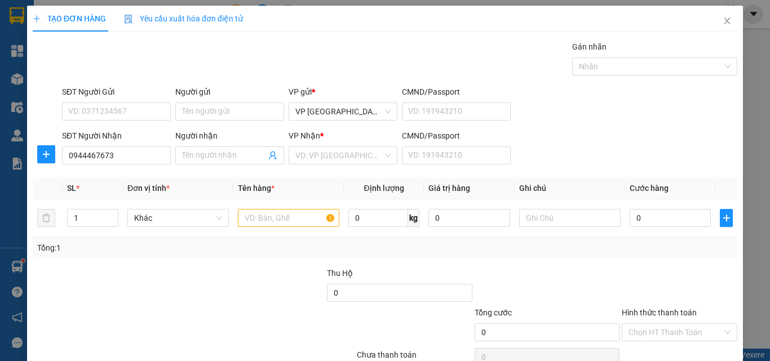
click at [255, 325] on div at bounding box center [297, 326] width 118 height 39
click at [109, 148] on input "0944467673" at bounding box center [116, 156] width 109 height 18
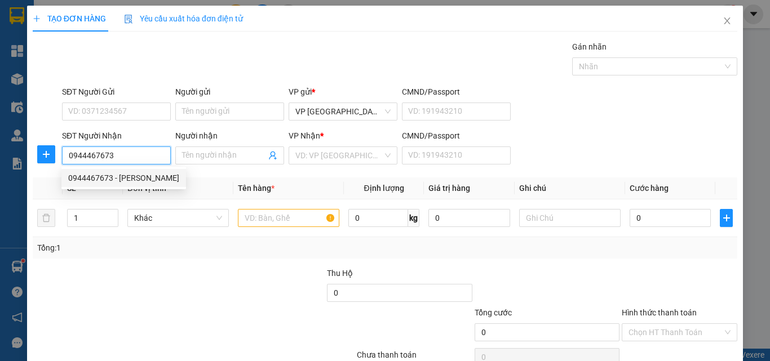
click at [104, 179] on div "0944467673 - [PERSON_NAME]" at bounding box center [123, 178] width 111 height 12
type input "cẩm hương"
type input "40.000"
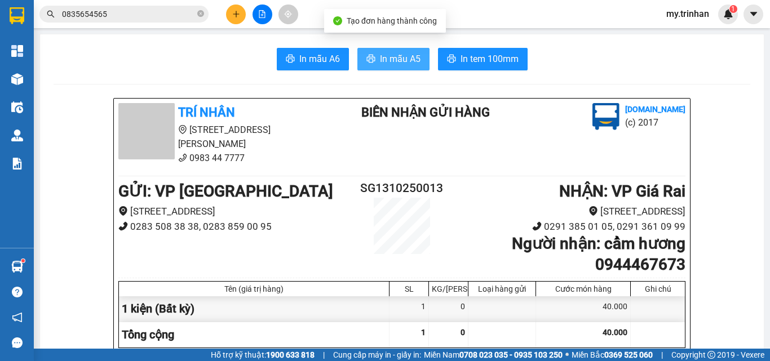
click at [380, 62] on span "In mẫu A5" at bounding box center [400, 59] width 41 height 14
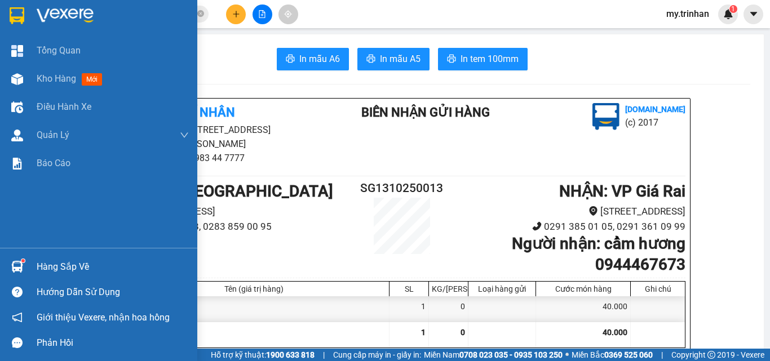
click at [15, 15] on img at bounding box center [17, 15] width 15 height 17
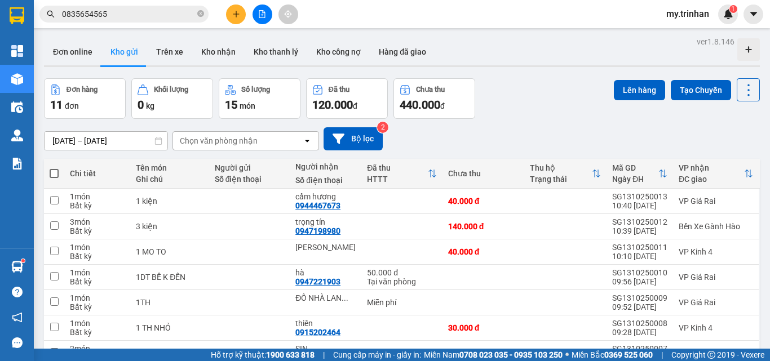
click at [57, 169] on span at bounding box center [54, 173] width 9 height 9
click at [54, 168] on input "checkbox" at bounding box center [54, 168] width 0 height 0
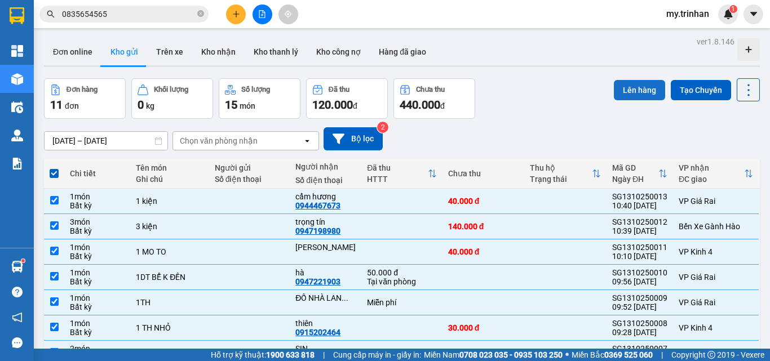
click at [627, 89] on button "Lên hàng" at bounding box center [639, 90] width 51 height 20
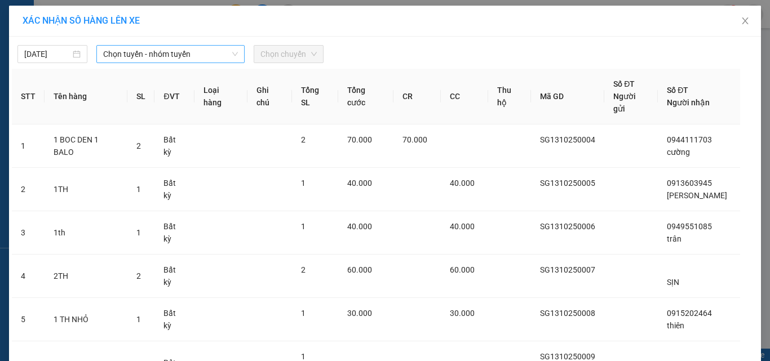
click at [179, 56] on span "Chọn tuyến - nhóm tuyến" at bounding box center [170, 54] width 135 height 17
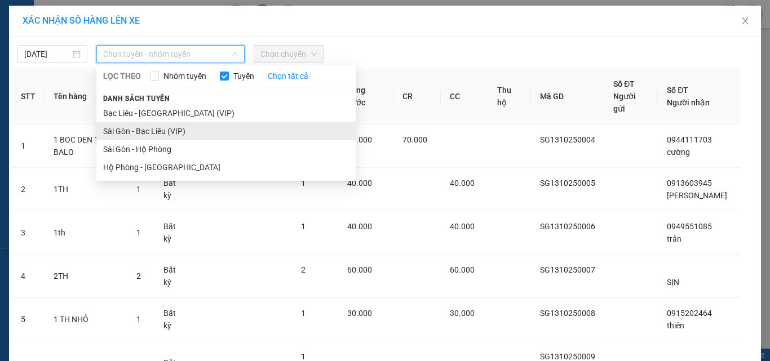
click at [116, 132] on li "Sài Gòn - Bạc Liêu (VIP)" at bounding box center [225, 131] width 259 height 18
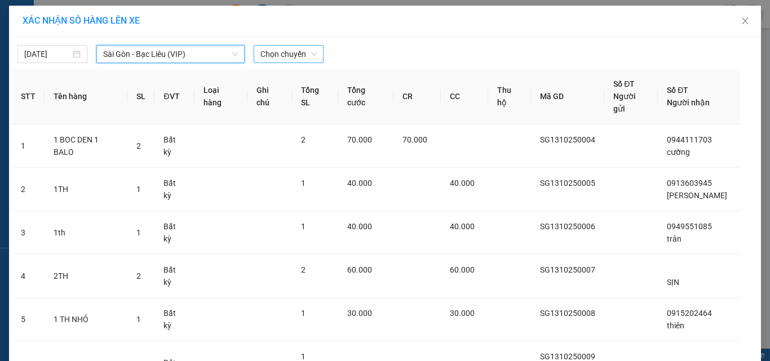
click at [274, 60] on span "Chọn chuyến" at bounding box center [288, 54] width 56 height 17
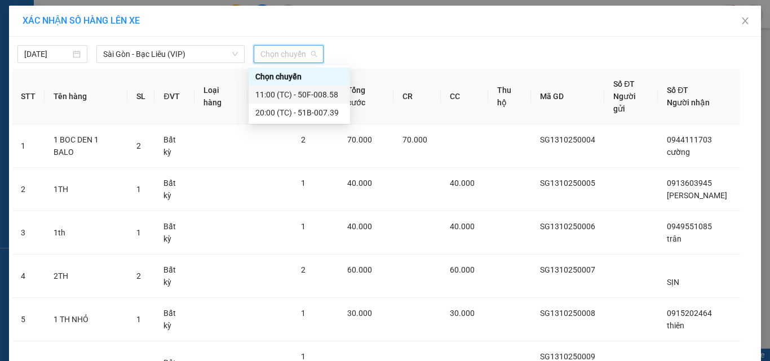
click at [329, 96] on div "11:00 (TC) - 50F-008.58" at bounding box center [299, 95] width 88 height 12
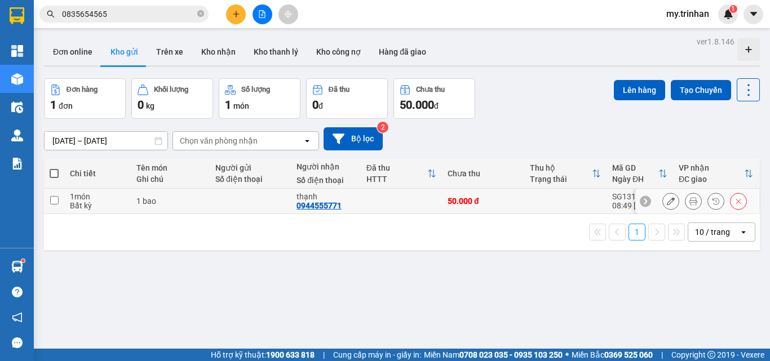
click at [58, 200] on input "checkbox" at bounding box center [54, 200] width 8 height 8
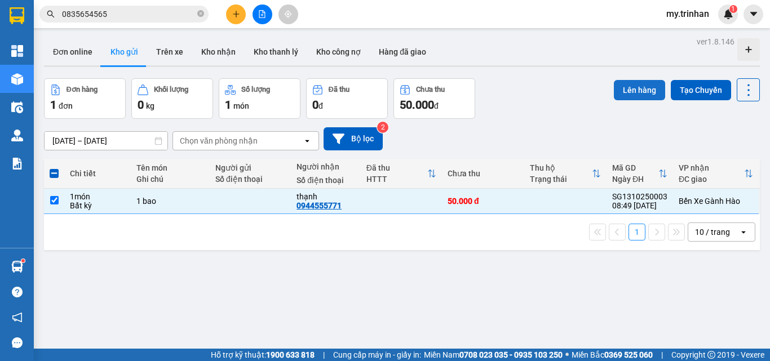
click at [643, 96] on button "Lên hàng" at bounding box center [639, 90] width 51 height 20
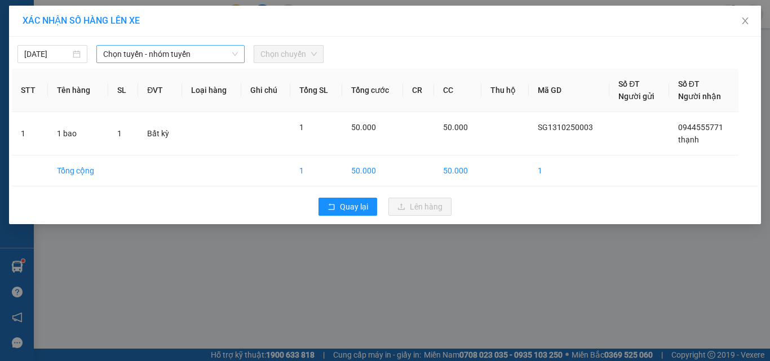
click at [170, 51] on span "Chọn tuyến - nhóm tuyến" at bounding box center [170, 54] width 135 height 17
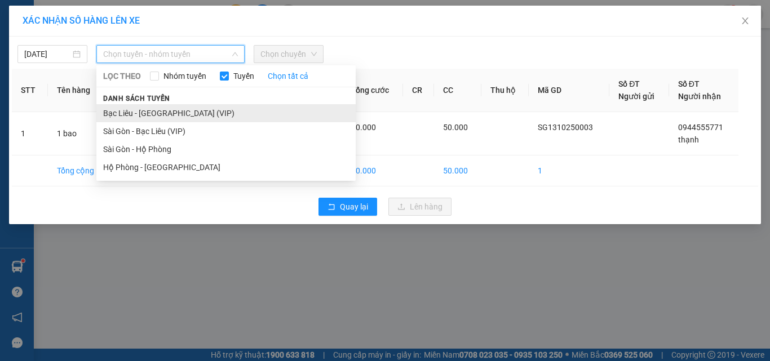
click at [133, 112] on li "Bạc Liêu - [GEOGRAPHIC_DATA] (VIP)" at bounding box center [225, 113] width 259 height 18
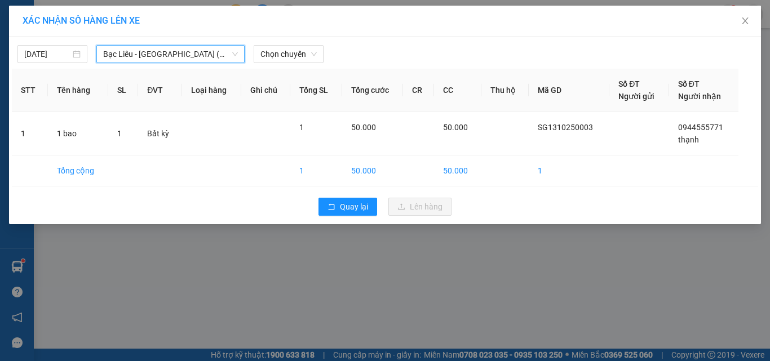
click at [164, 54] on span "Bạc Liêu - [GEOGRAPHIC_DATA] (VIP)" at bounding box center [170, 54] width 135 height 17
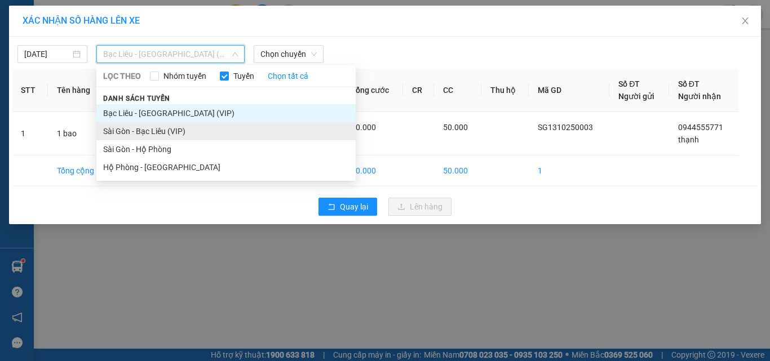
click at [128, 135] on li "Sài Gòn - Bạc Liêu (VIP)" at bounding box center [225, 131] width 259 height 18
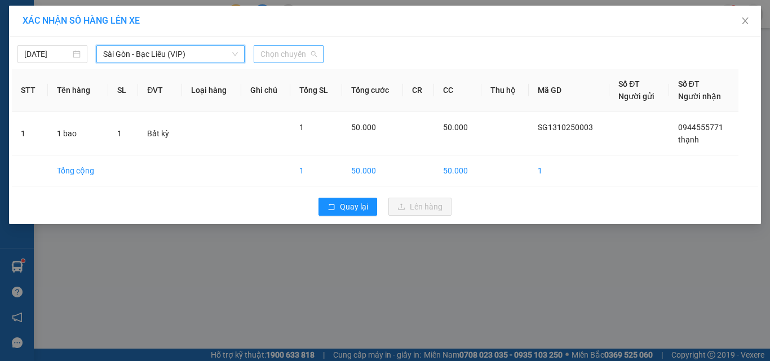
click at [284, 51] on span "Chọn chuyến" at bounding box center [288, 54] width 56 height 17
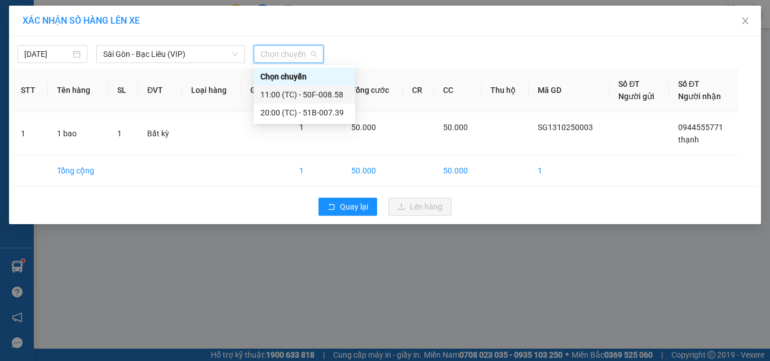
click at [297, 94] on div "11:00 (TC) - 50F-008.58" at bounding box center [304, 95] width 88 height 12
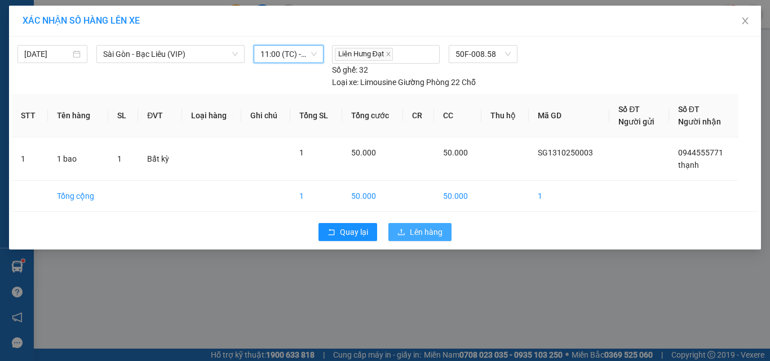
click at [435, 226] on span "Lên hàng" at bounding box center [426, 232] width 33 height 12
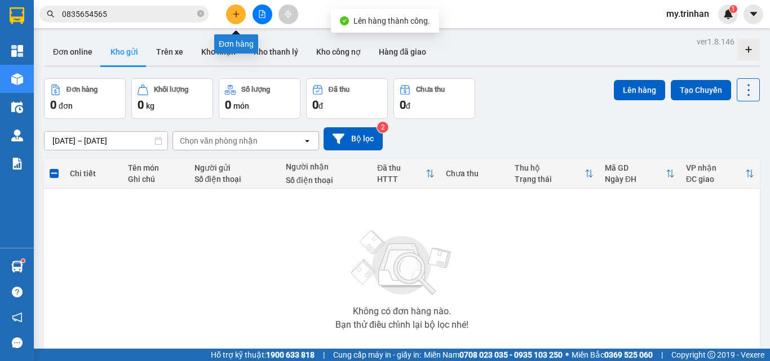
click at [244, 14] on button at bounding box center [236, 15] width 20 height 20
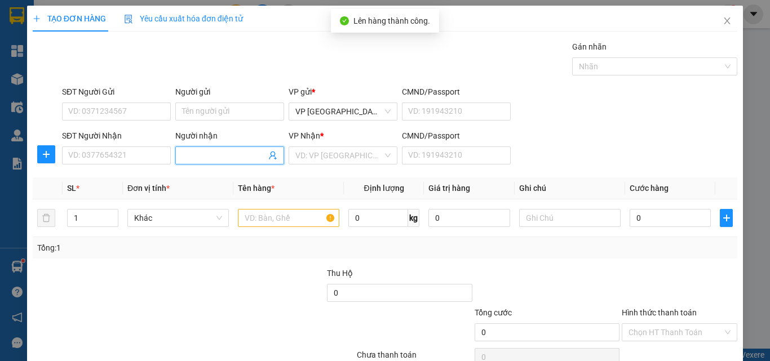
click at [202, 162] on span at bounding box center [229, 156] width 109 height 18
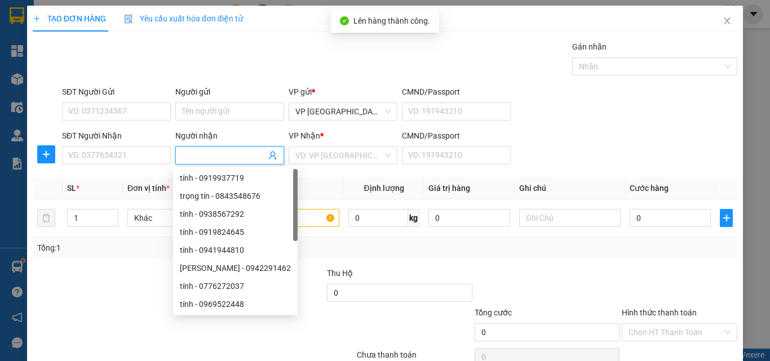
type input "D"
type input "Đ"
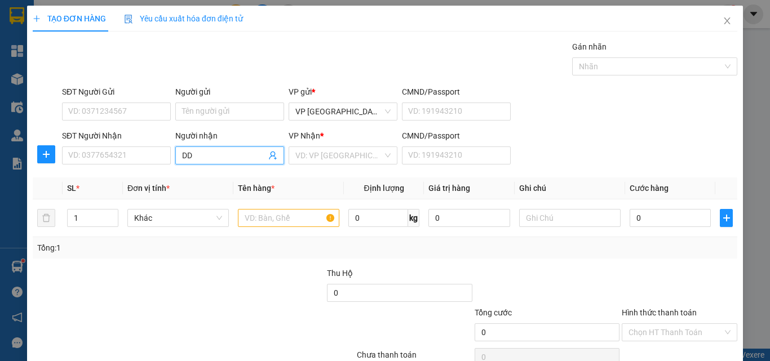
type input "D"
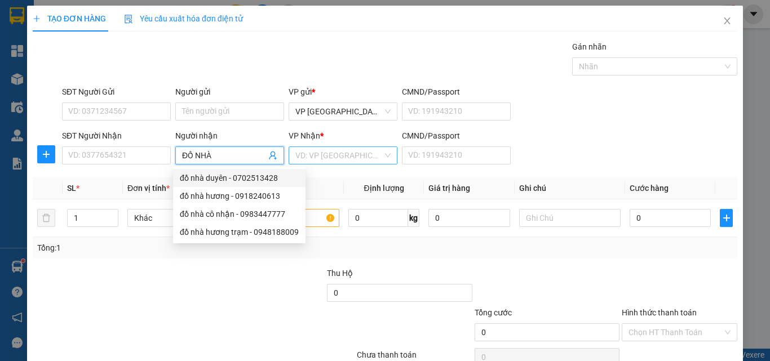
type input "ĐỒ NHÀ"
click at [336, 157] on input "search" at bounding box center [338, 155] width 87 height 17
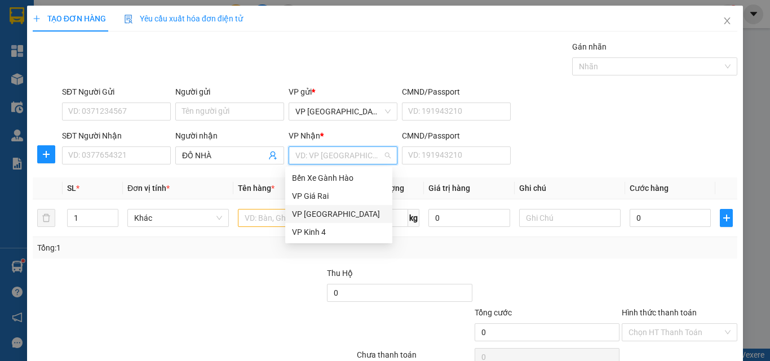
click at [306, 218] on div "VP [GEOGRAPHIC_DATA]" at bounding box center [339, 214] width 94 height 12
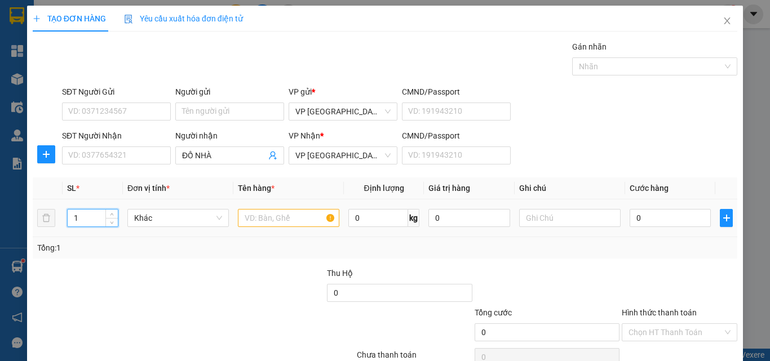
drag, startPoint x: 81, startPoint y: 219, endPoint x: 64, endPoint y: 219, distance: 16.9
click at [64, 219] on td "1" at bounding box center [93, 219] width 60 height 38
type input "17"
click at [267, 223] on input "text" at bounding box center [288, 218] width 101 height 18
type input "17 THUNG"
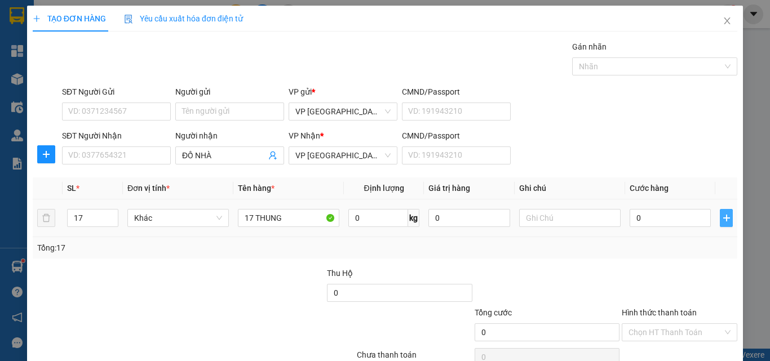
click at [722, 222] on icon "plus" at bounding box center [726, 218] width 9 height 9
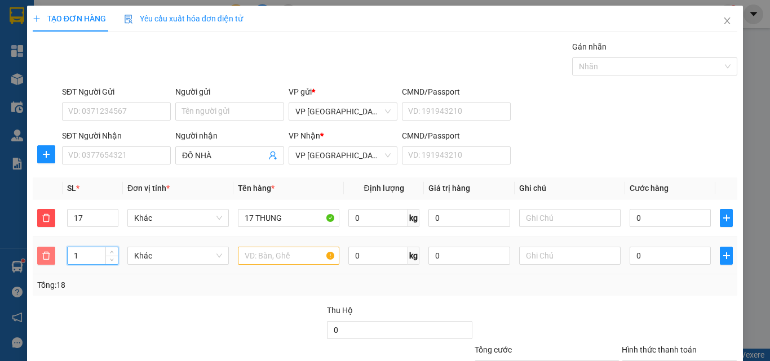
drag, startPoint x: 90, startPoint y: 258, endPoint x: 52, endPoint y: 258, distance: 37.2
click at [52, 258] on tr "1 Khác 0 kg 0 0" at bounding box center [385, 256] width 705 height 38
type input "13"
click at [292, 256] on input "text" at bounding box center [288, 256] width 101 height 18
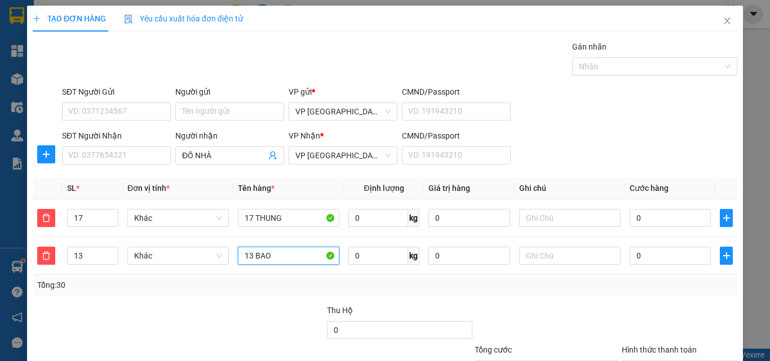
type input "13 BAO"
type input "1"
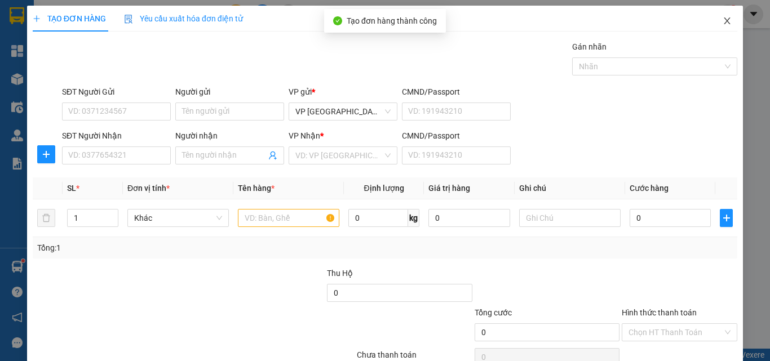
click at [723, 21] on icon "close" at bounding box center [727, 20] width 9 height 9
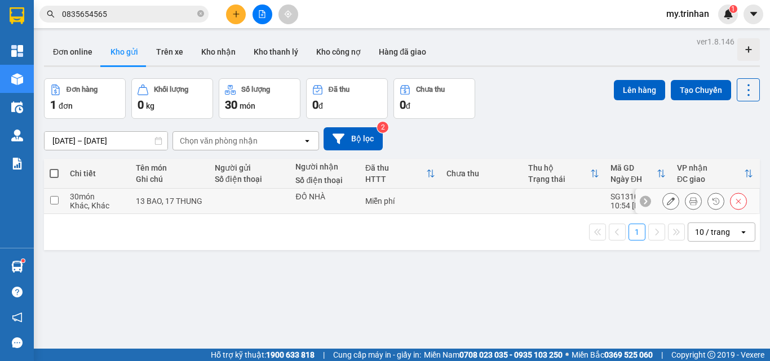
click at [58, 204] on input "checkbox" at bounding box center [54, 200] width 8 height 8
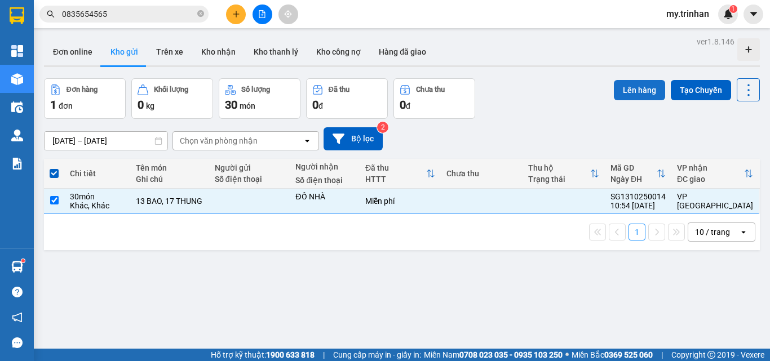
click at [629, 94] on button "Lên hàng" at bounding box center [639, 90] width 51 height 20
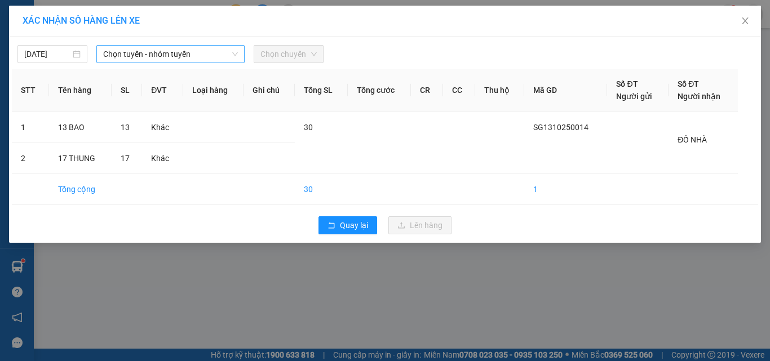
click at [162, 57] on span "Chọn tuyến - nhóm tuyến" at bounding box center [170, 54] width 135 height 17
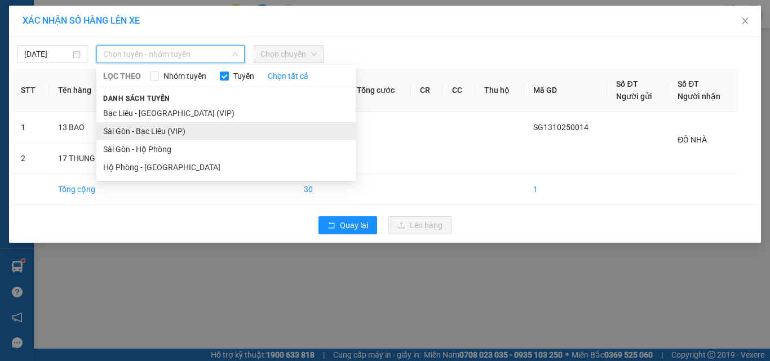
click at [126, 133] on li "Sài Gòn - Bạc Liêu (VIP)" at bounding box center [225, 131] width 259 height 18
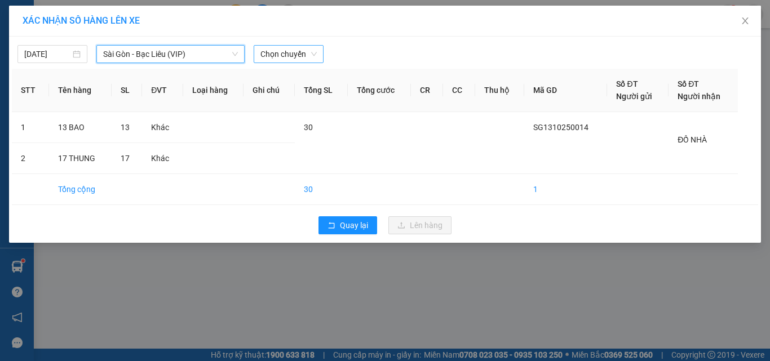
click at [299, 49] on span "Chọn chuyến" at bounding box center [288, 54] width 56 height 17
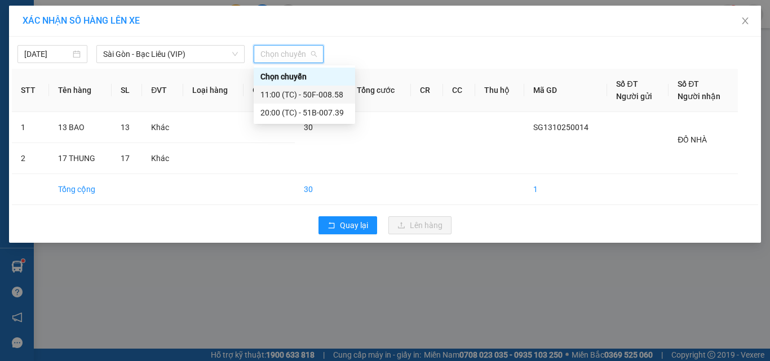
click at [286, 89] on div "11:00 (TC) - 50F-008.58" at bounding box center [304, 95] width 88 height 12
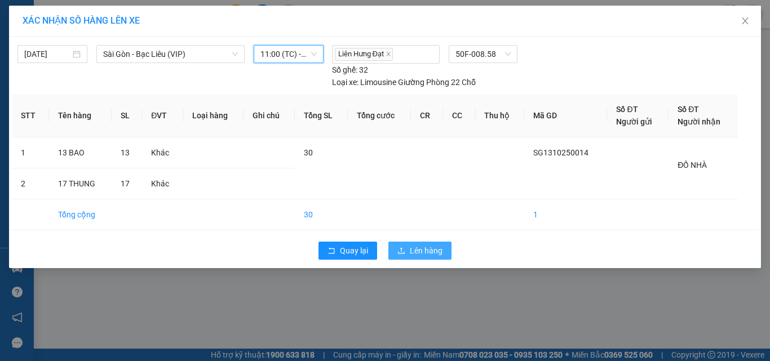
click at [418, 255] on span "Lên hàng" at bounding box center [426, 251] width 33 height 12
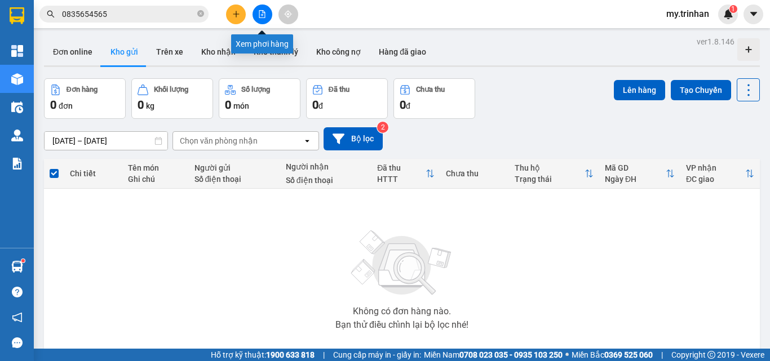
click at [255, 19] on button at bounding box center [263, 15] width 20 height 20
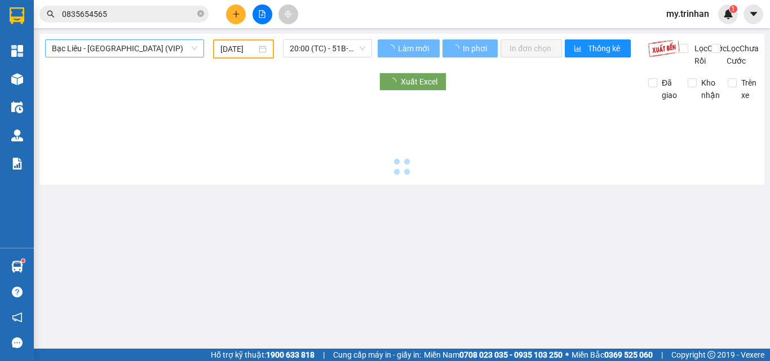
type input "[DATE]"
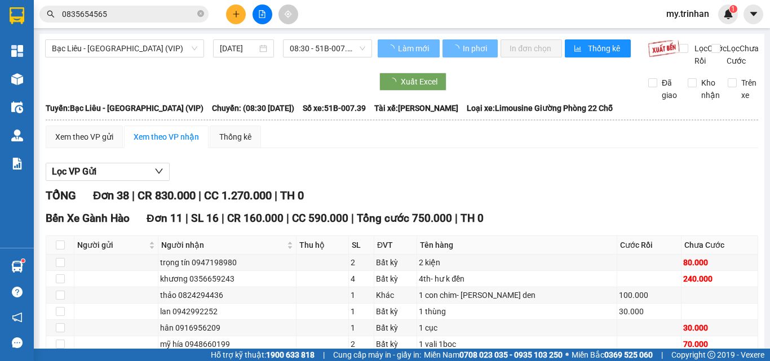
click at [87, 52] on span "Bạc Liêu - [GEOGRAPHIC_DATA] (VIP)" at bounding box center [124, 48] width 145 height 17
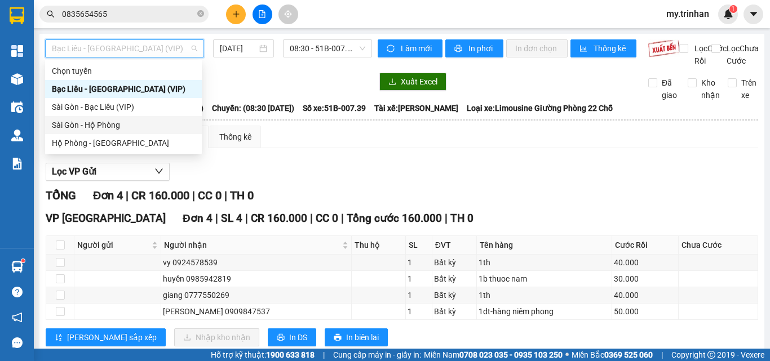
click at [68, 126] on div "Sài Gòn - Hộ Phòng" at bounding box center [123, 125] width 143 height 12
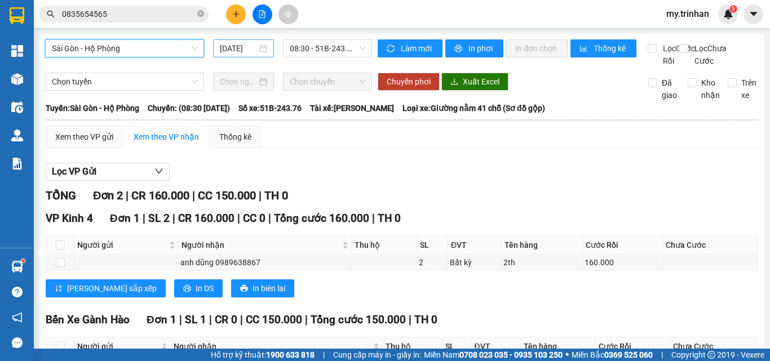
click at [244, 47] on input "[DATE]" at bounding box center [238, 48] width 37 height 12
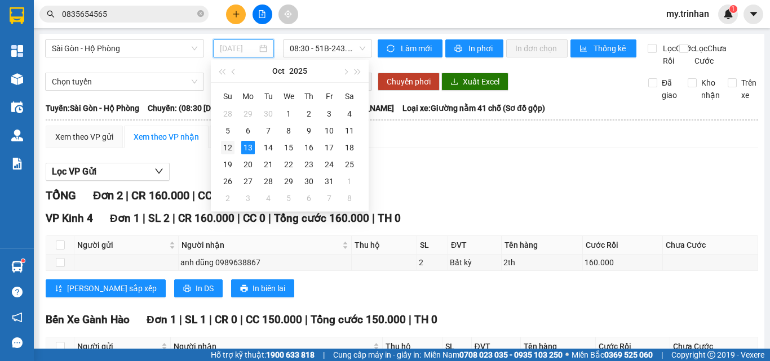
click at [229, 148] on div "12" at bounding box center [228, 148] width 14 height 14
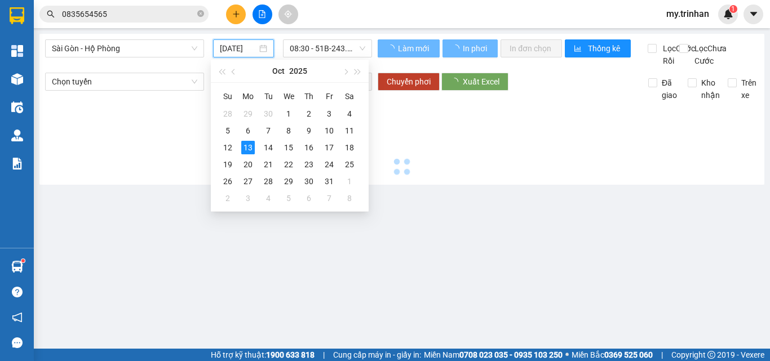
type input "[DATE]"
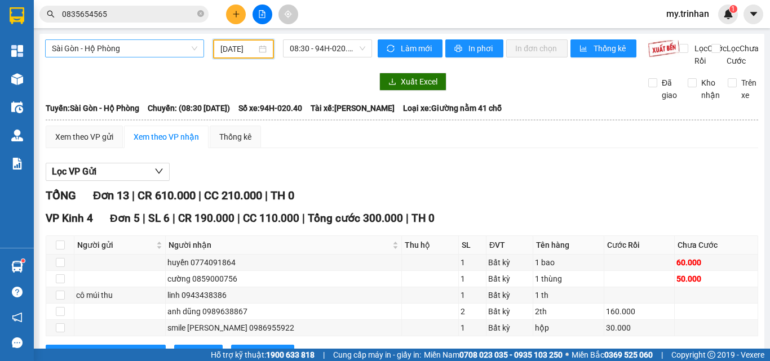
click at [116, 48] on span "Sài Gòn - Hộ Phòng" at bounding box center [124, 48] width 145 height 17
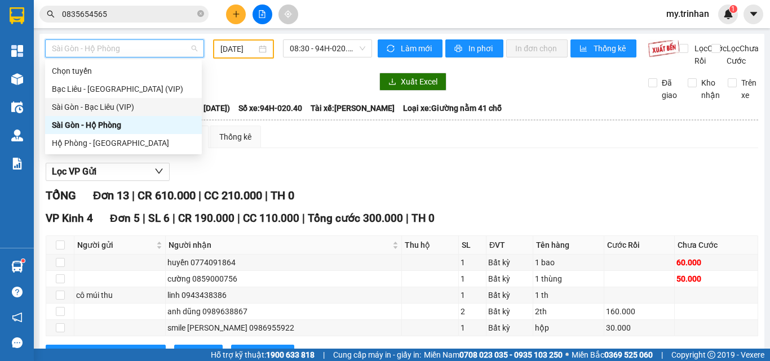
click at [98, 106] on div "Sài Gòn - Bạc Liêu (VIP)" at bounding box center [123, 107] width 143 height 12
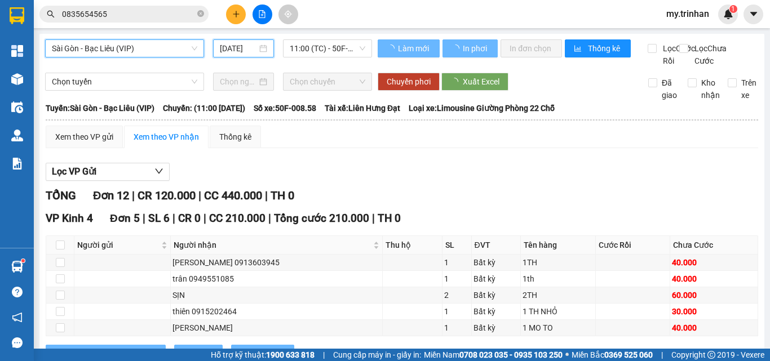
click at [235, 48] on input "[DATE]" at bounding box center [238, 48] width 37 height 12
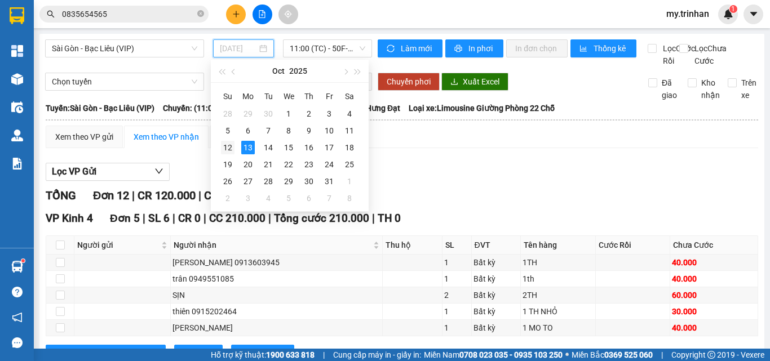
click at [228, 147] on div "12" at bounding box center [228, 148] width 14 height 14
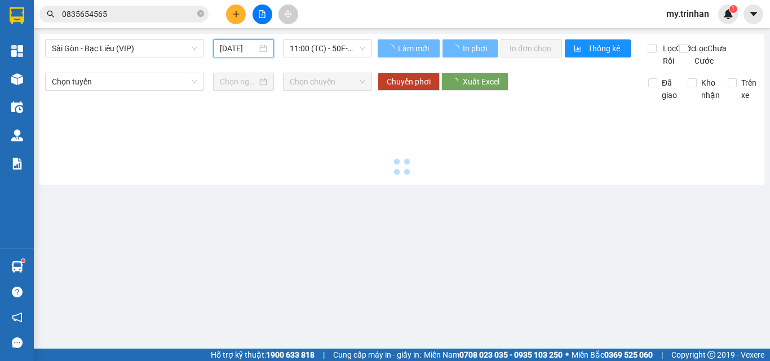
type input "[DATE]"
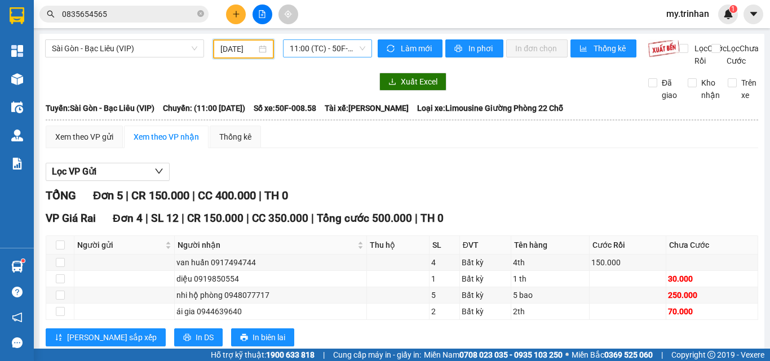
click at [315, 50] on span "11:00 (TC) - 50F-008.58" at bounding box center [328, 48] width 76 height 17
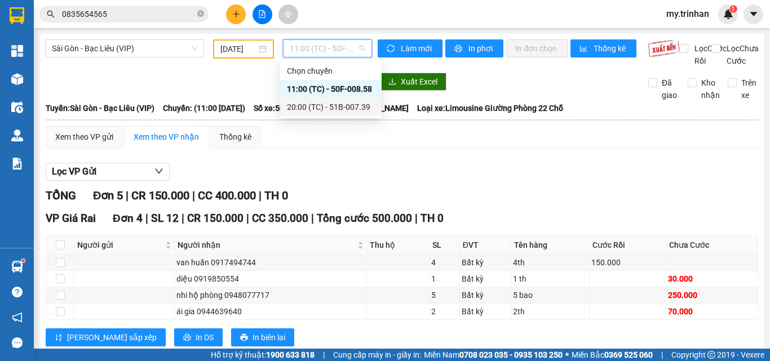
click at [308, 104] on div "20:00 (TC) - 51B-007.39" at bounding box center [331, 107] width 88 height 12
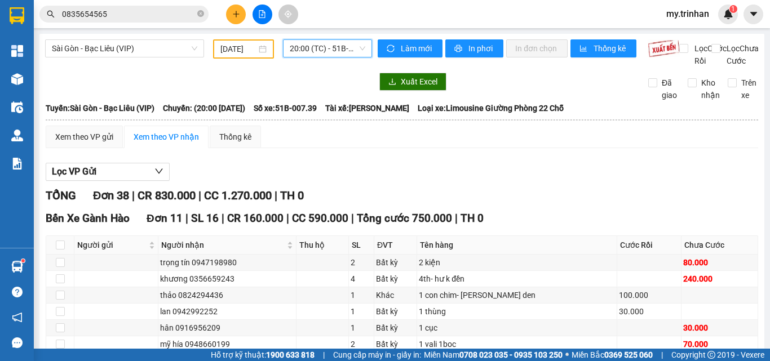
click at [232, 47] on input "[DATE]" at bounding box center [238, 49] width 36 height 12
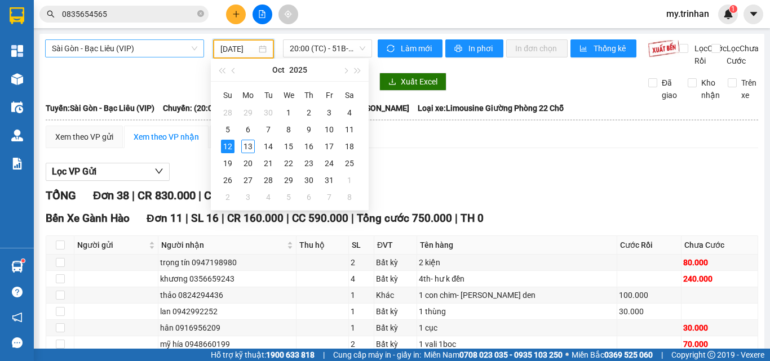
click at [177, 52] on span "Sài Gòn - Bạc Liêu (VIP)" at bounding box center [124, 48] width 145 height 17
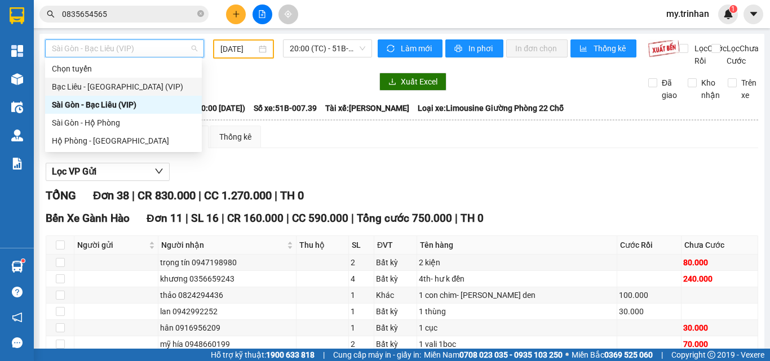
click at [236, 14] on icon "plus" at bounding box center [236, 14] width 8 height 8
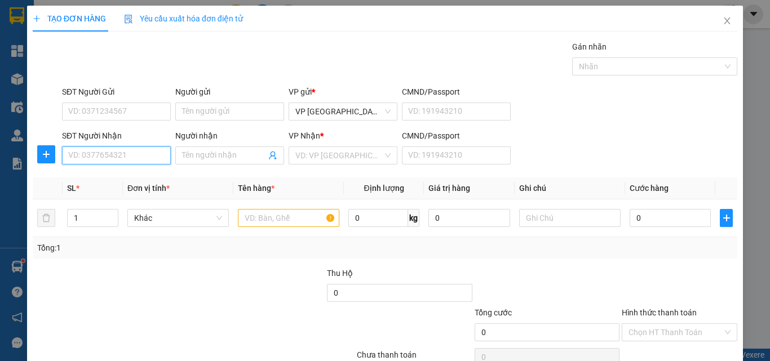
click at [127, 152] on input "SĐT Người Nhận" at bounding box center [116, 156] width 109 height 18
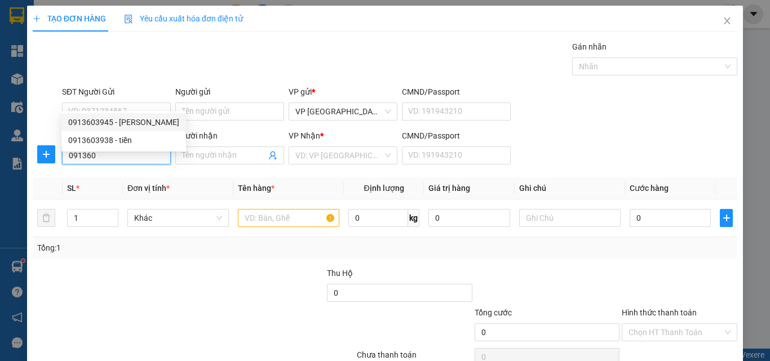
click at [138, 120] on div "0913603945 - [PERSON_NAME]" at bounding box center [123, 122] width 111 height 12
type input "0913603945"
type input "[PERSON_NAME]"
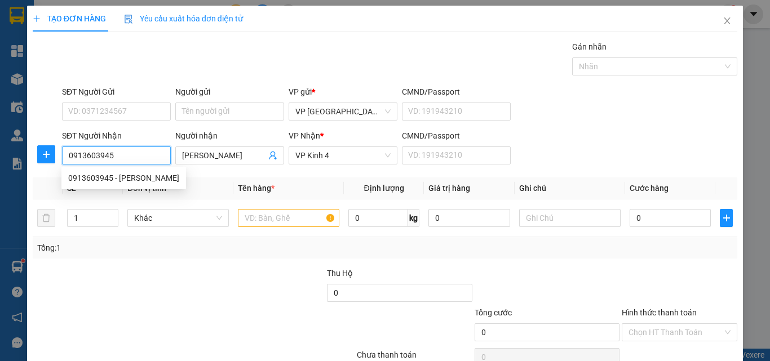
type input "40.000"
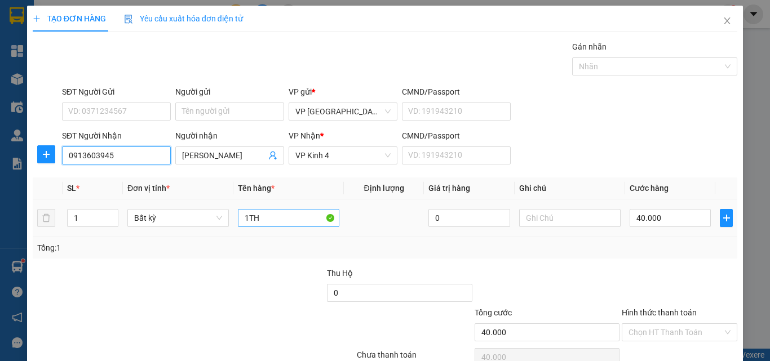
type input "0913603945"
drag, startPoint x: 282, startPoint y: 216, endPoint x: 211, endPoint y: 216, distance: 71.6
click at [211, 216] on tr "1 Bất kỳ 1TH 0 40.000" at bounding box center [385, 219] width 705 height 38
type input "1 BAO"
click at [669, 213] on input "40.000" at bounding box center [670, 218] width 81 height 18
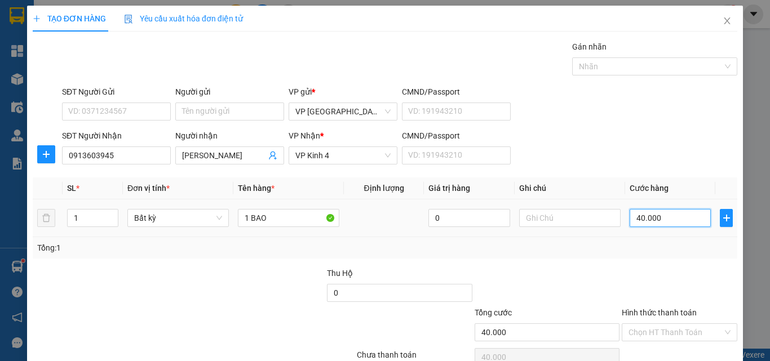
type input "5"
type input "50"
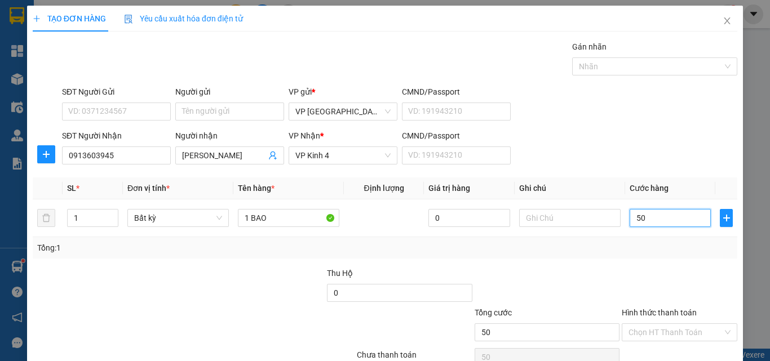
type input "50"
type input "50.000"
click at [627, 262] on div "Transit Pickup Surcharge Ids Transit Deliver Surcharge Ids Transit Deliver Surc…" at bounding box center [385, 218] width 705 height 355
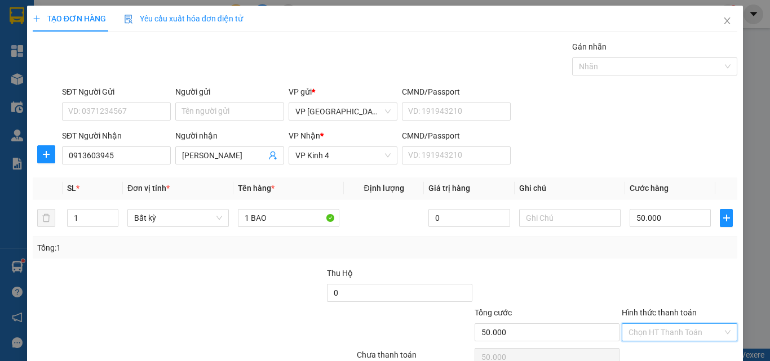
click at [648, 324] on input "Hình thức thanh toán" at bounding box center [676, 332] width 94 height 17
click at [636, 349] on div "Tại văn phòng" at bounding box center [671, 355] width 100 height 12
type input "0"
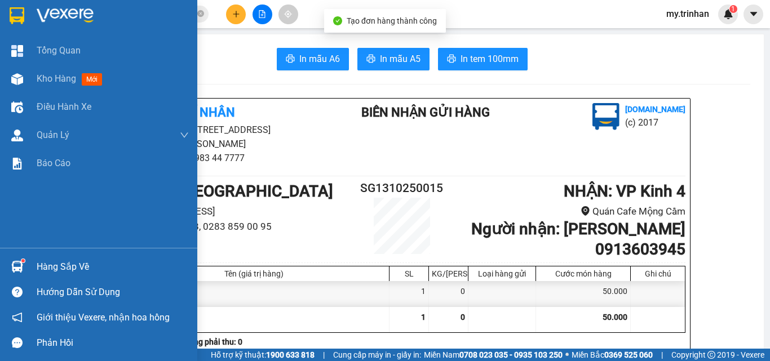
click at [12, 15] on img at bounding box center [17, 15] width 15 height 17
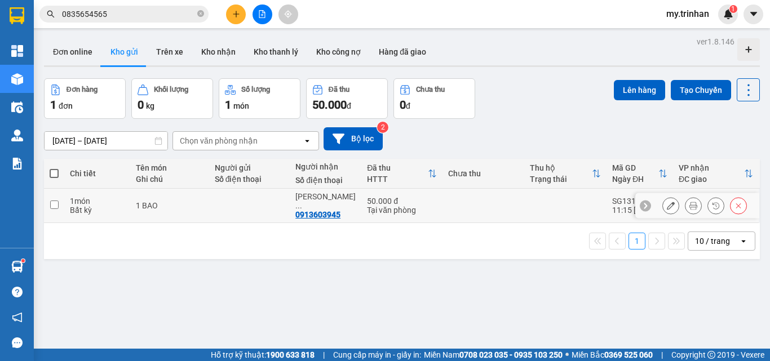
click at [667, 204] on icon at bounding box center [671, 206] width 8 height 8
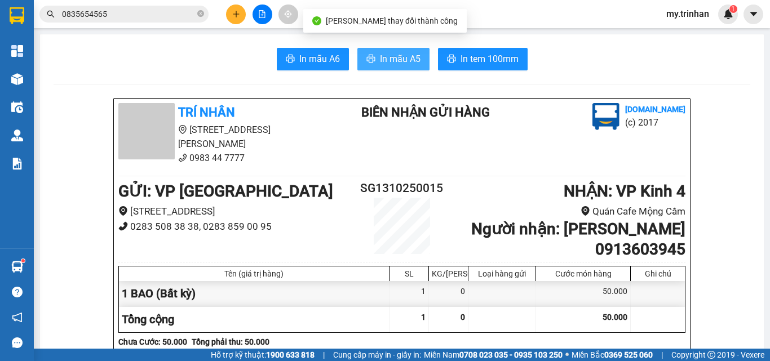
click at [383, 60] on span "In mẫu A5" at bounding box center [400, 59] width 41 height 14
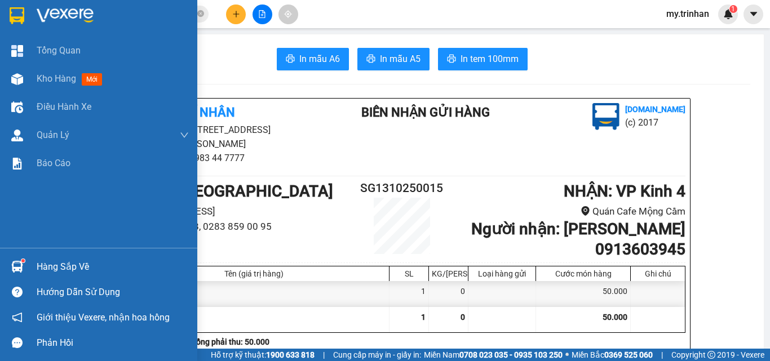
click at [12, 11] on img at bounding box center [17, 15] width 15 height 17
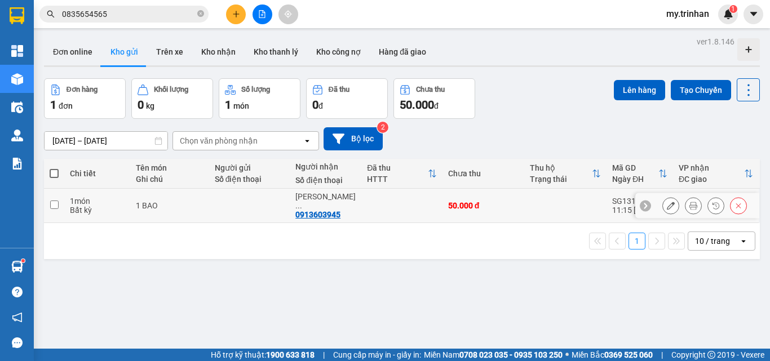
click at [51, 201] on input "checkbox" at bounding box center [54, 205] width 8 height 8
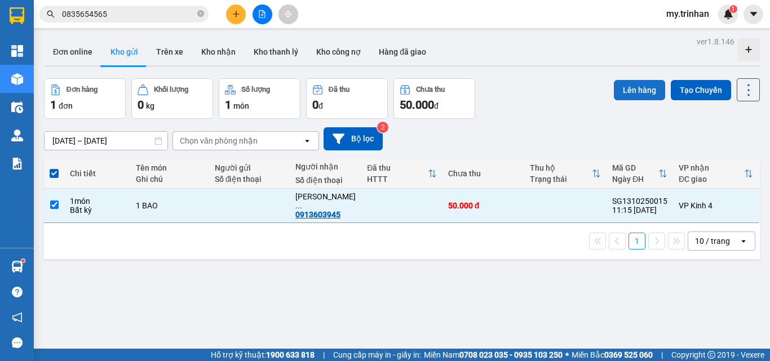
click at [634, 82] on button "Lên hàng" at bounding box center [639, 90] width 51 height 20
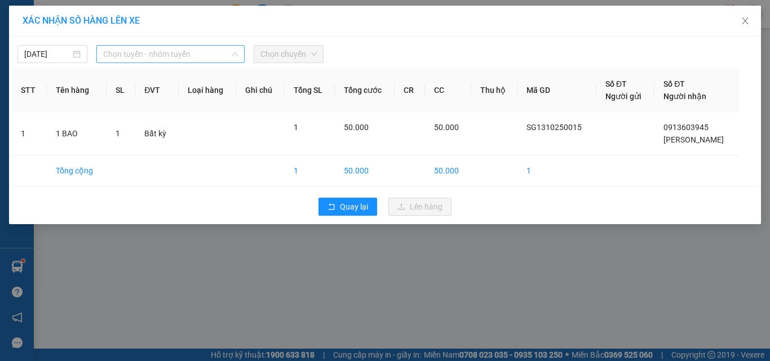
click at [156, 54] on span "Chọn tuyến - nhóm tuyến" at bounding box center [170, 54] width 135 height 17
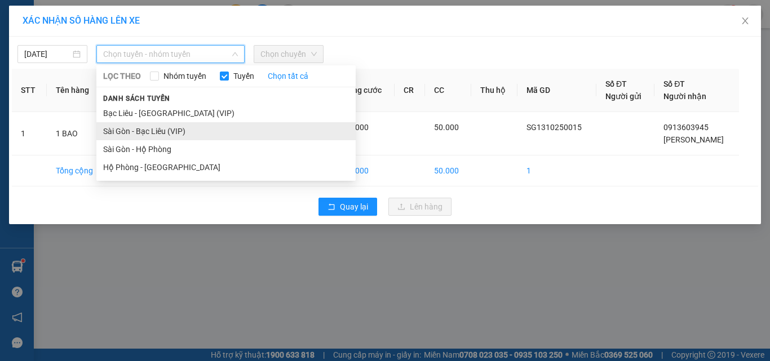
click at [121, 135] on li "Sài Gòn - Bạc Liêu (VIP)" at bounding box center [225, 131] width 259 height 18
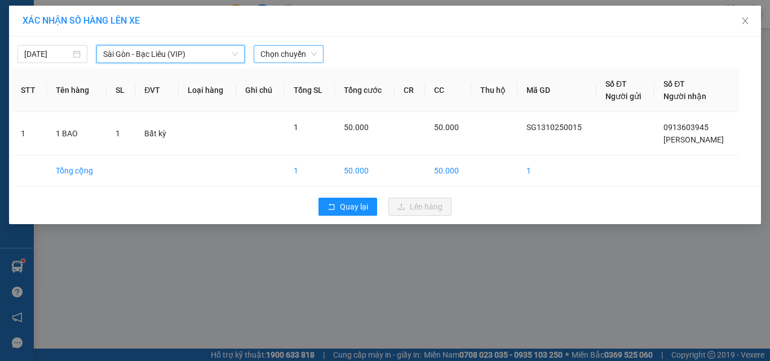
click at [258, 59] on div "Chọn chuyến" at bounding box center [289, 54] width 70 height 18
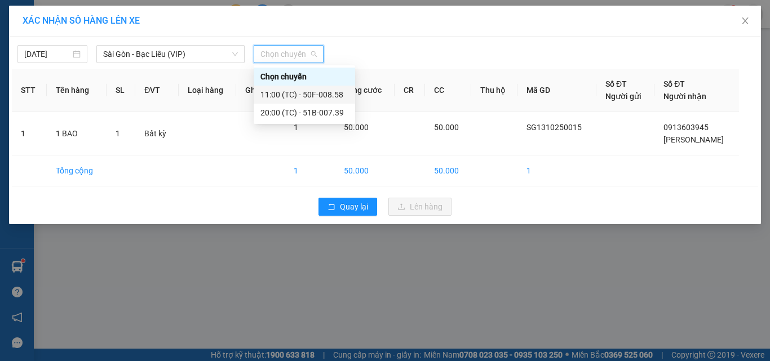
click at [298, 92] on div "11:00 (TC) - 50F-008.58" at bounding box center [304, 95] width 88 height 12
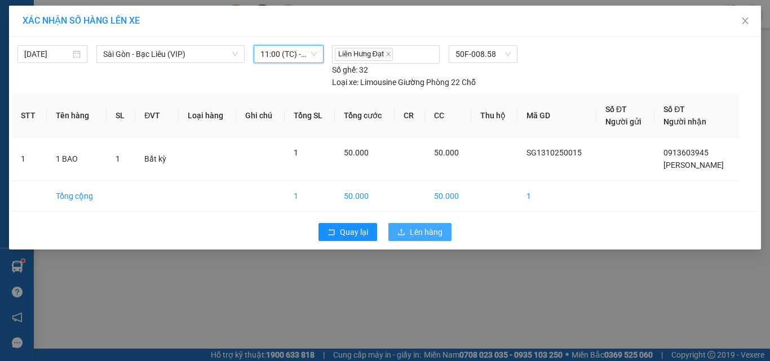
click at [432, 231] on span "Lên hàng" at bounding box center [426, 232] width 33 height 12
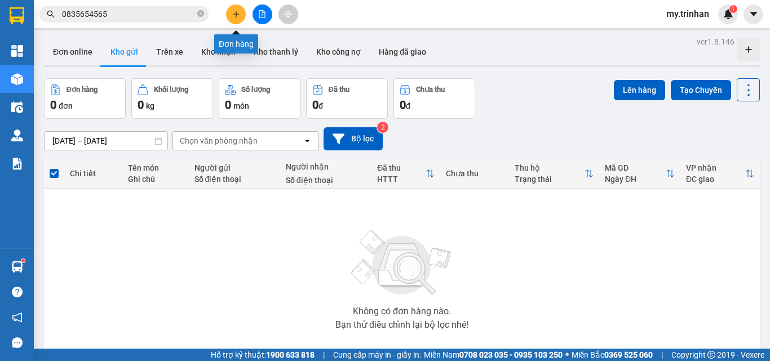
click at [240, 11] on icon "plus" at bounding box center [236, 14] width 8 height 8
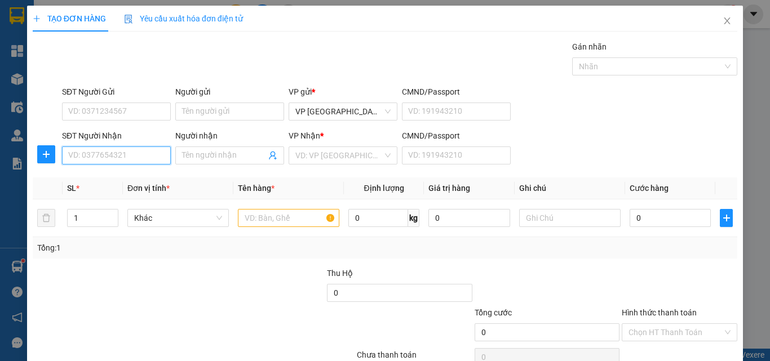
click at [96, 155] on input "SĐT Người Nhận" at bounding box center [116, 156] width 109 height 18
click at [122, 173] on div "0969752335 - ANH TOÀN" at bounding box center [115, 178] width 94 height 12
type input "0969752335"
type input "ANH TOÀN"
type input "500.000"
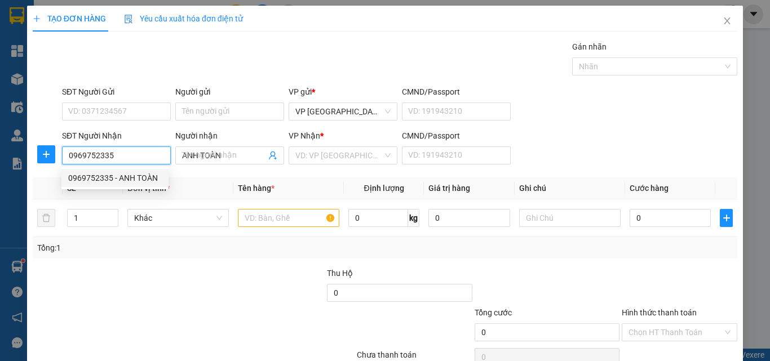
type input "500.000"
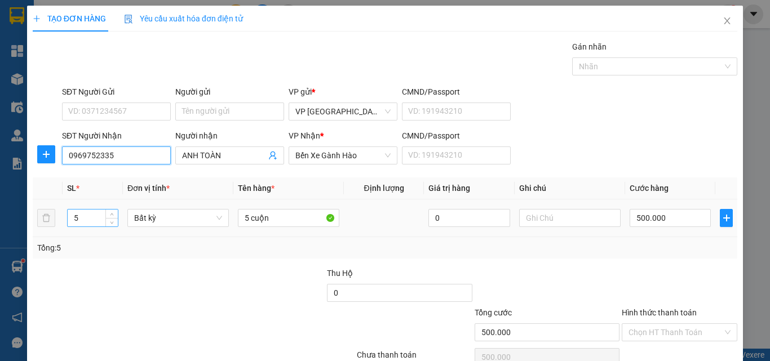
type input "0969752335"
drag, startPoint x: 68, startPoint y: 221, endPoint x: 78, endPoint y: 232, distance: 14.4
click at [78, 232] on td "5" at bounding box center [93, 219] width 60 height 38
type input "2"
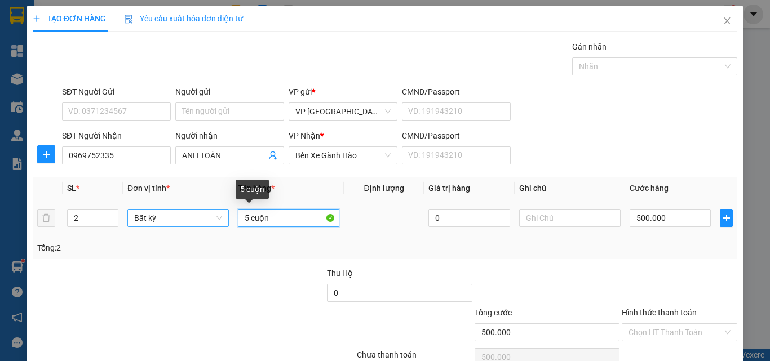
drag, startPoint x: 266, startPoint y: 221, endPoint x: 195, endPoint y: 216, distance: 71.2
click at [195, 216] on tr "2 Bất kỳ 5 cuộn 0 500.000" at bounding box center [385, 219] width 705 height 38
type input "0"
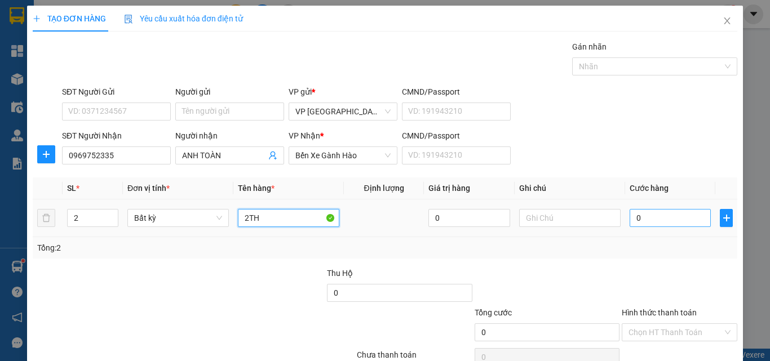
type input "2TH"
click at [636, 215] on input "0" at bounding box center [670, 218] width 81 height 18
type input "1"
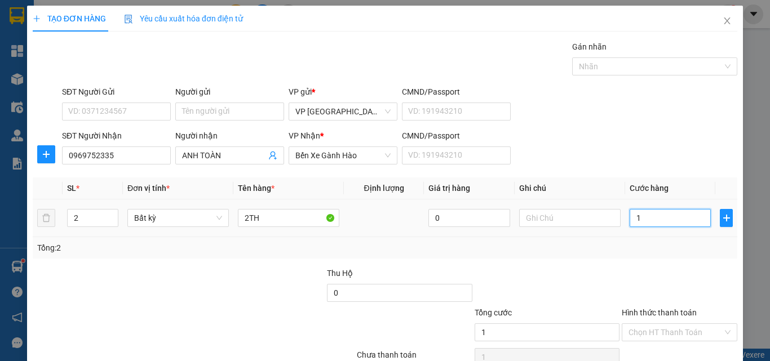
type input "10"
type input "100"
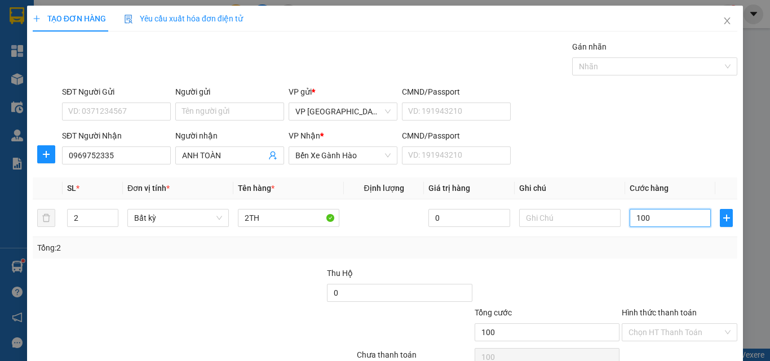
type input "100"
type input "100.000"
click at [672, 271] on div at bounding box center [680, 286] width 118 height 39
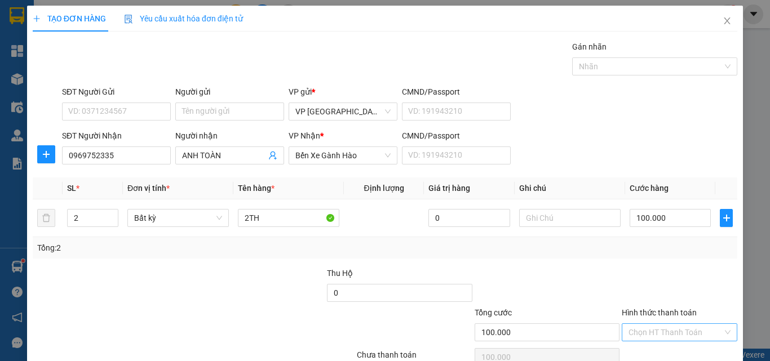
click at [673, 324] on input "Hình thức thanh toán" at bounding box center [676, 332] width 94 height 17
drag, startPoint x: 665, startPoint y: 297, endPoint x: 678, endPoint y: 253, distance: 46.5
click at [678, 253] on div "Transit Pickup Surcharge Ids Transit Deliver Surcharge Ids Transit Deliver Surc…" at bounding box center [385, 218] width 705 height 355
click at [670, 267] on div at bounding box center [680, 286] width 118 height 39
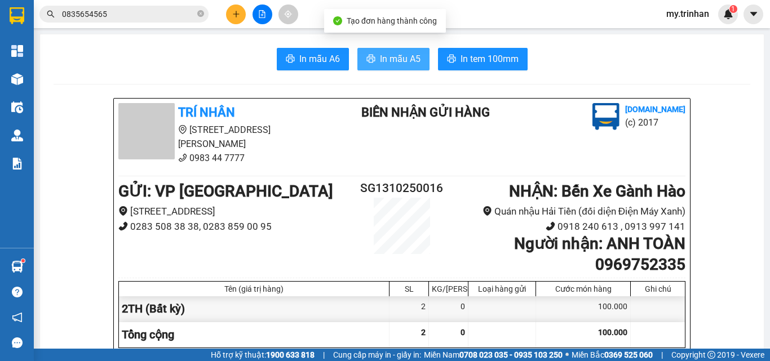
click at [392, 61] on span "In mẫu A5" at bounding box center [400, 59] width 41 height 14
